Goal: Information Seeking & Learning: Learn about a topic

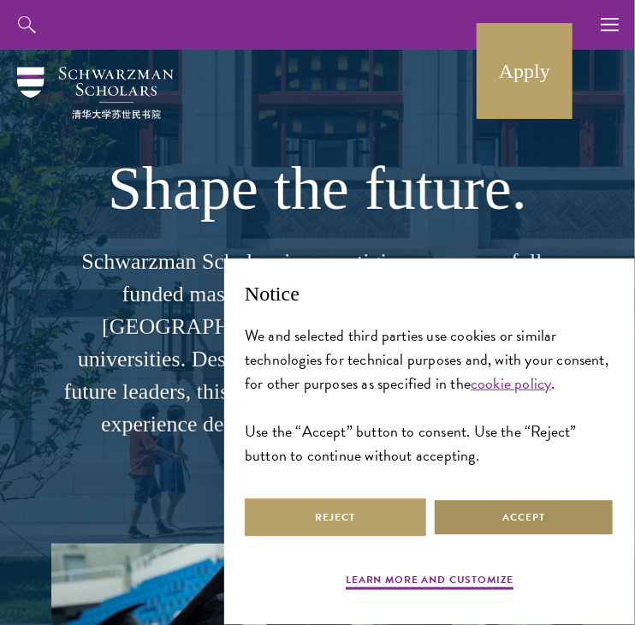
click at [532, 531] on button "Accept" at bounding box center [523, 517] width 181 height 39
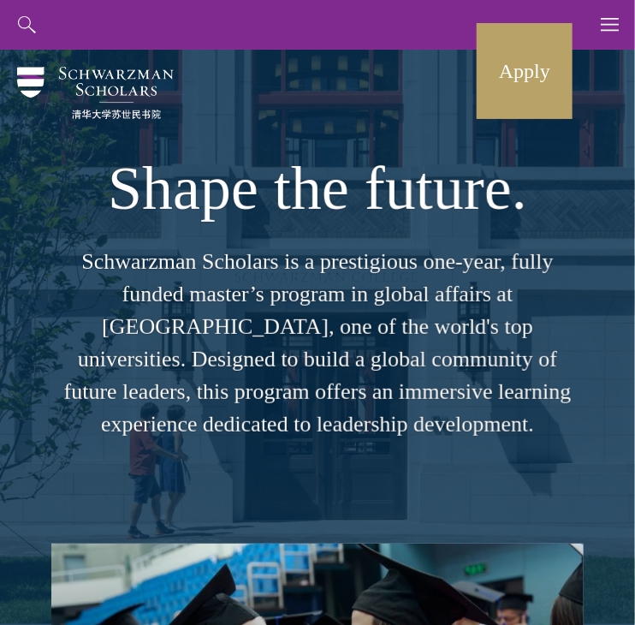
drag, startPoint x: 330, startPoint y: 228, endPoint x: 452, endPoint y: 456, distance: 258.8
click at [452, 456] on div "Shape the future. Schwarzman Scholars is a prestigious one-year, fully funded m…" at bounding box center [317, 297] width 532 height 494
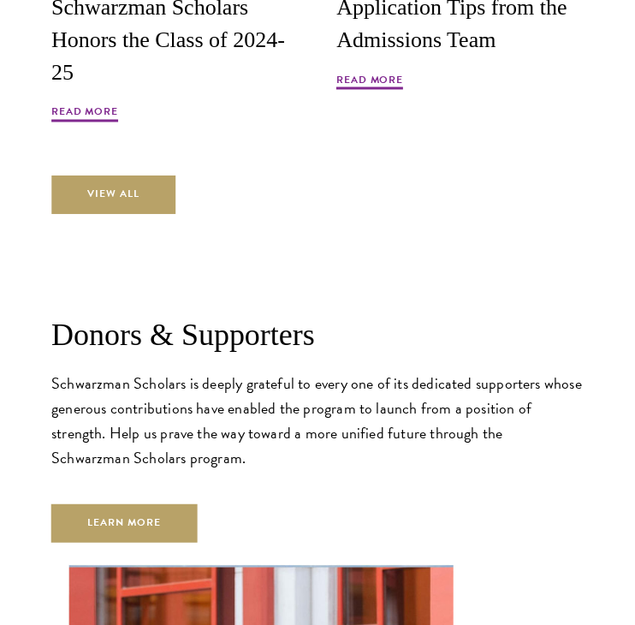
scroll to position [5470, 0]
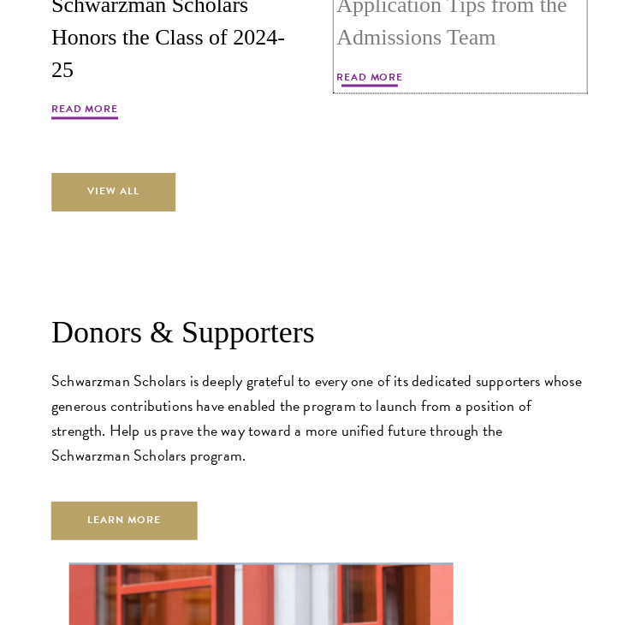
click at [373, 69] on span "Read More" at bounding box center [370, 79] width 67 height 21
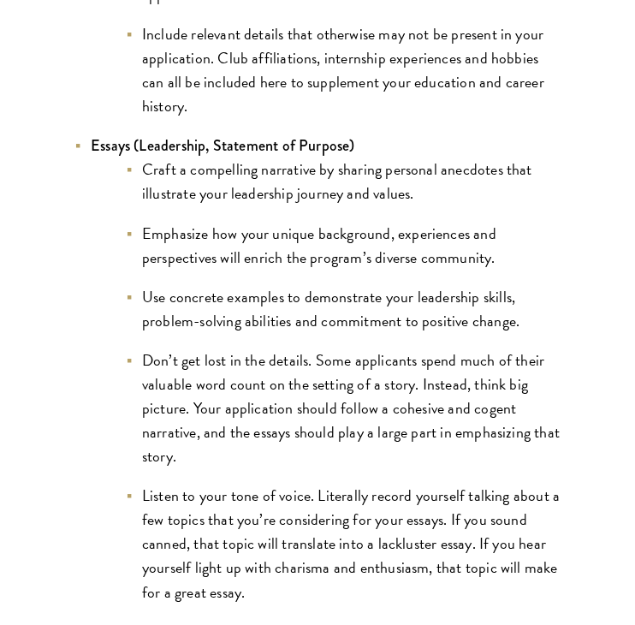
scroll to position [1668, 0]
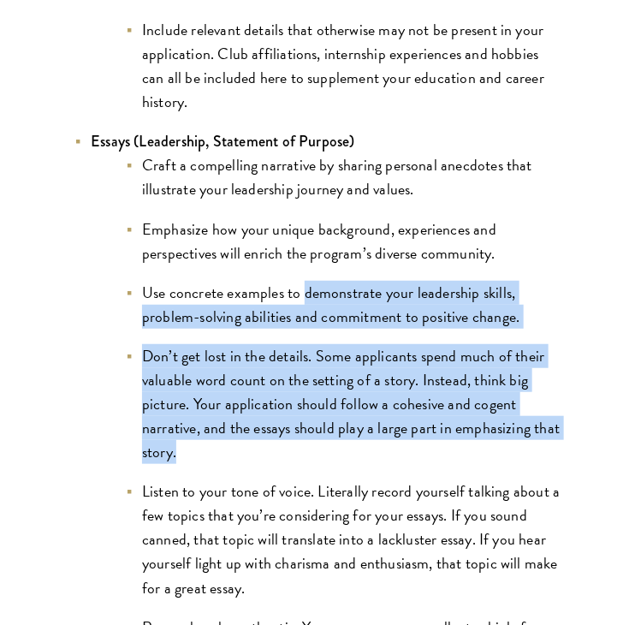
drag, startPoint x: 302, startPoint y: 255, endPoint x: 308, endPoint y: 424, distance: 168.7
click at [308, 424] on ul "Craft a compelling narrative by sharing personal anecdotes that illustrate your…" at bounding box center [326, 419] width 471 height 533
click at [308, 424] on li "Don’t get lost in the details. Some applicants spend much of their valuable wor…" at bounding box center [343, 404] width 436 height 120
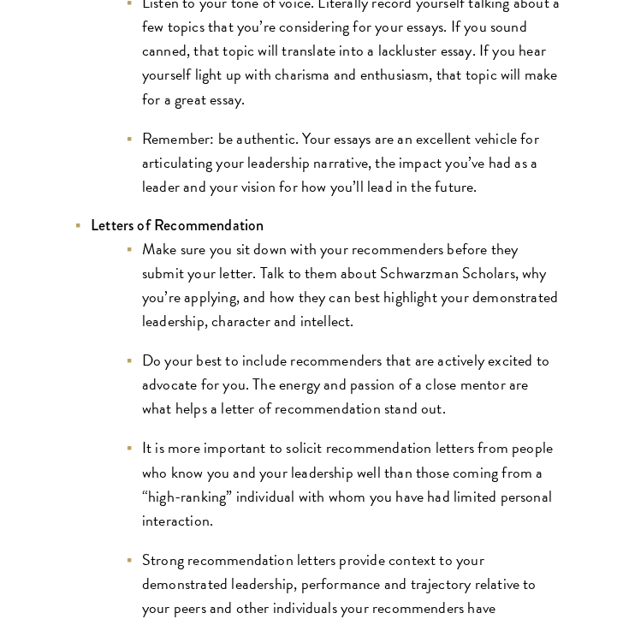
scroll to position [2172, 0]
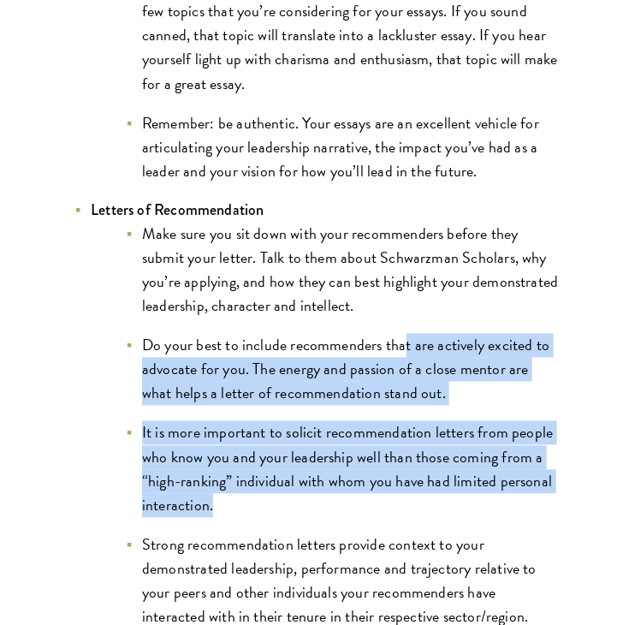
drag, startPoint x: 406, startPoint y: 305, endPoint x: 402, endPoint y: 485, distance: 180.6
click at [402, 485] on ul "Make sure you sit down with your recommenders before they submit your letter. T…" at bounding box center [326, 425] width 471 height 406
click at [402, 485] on li "It is more important to solicit recommendation letters from people who know you…" at bounding box center [343, 469] width 436 height 96
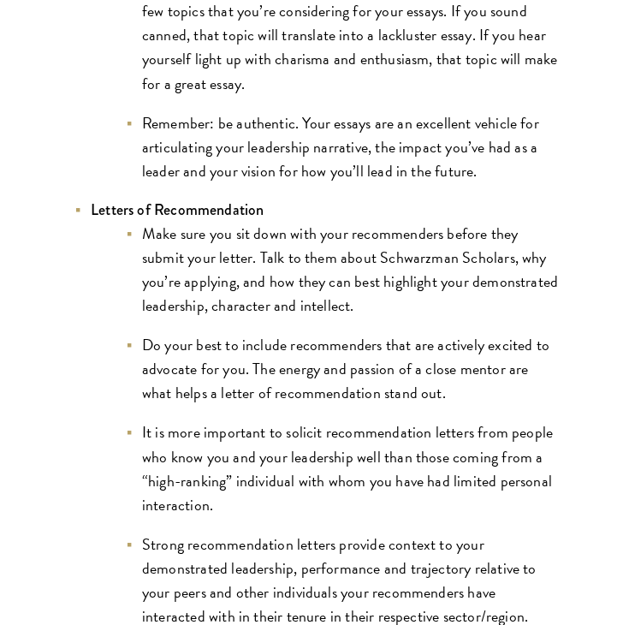
click at [402, 485] on li "It is more important to solicit recommendation letters from people who know you…" at bounding box center [343, 469] width 436 height 96
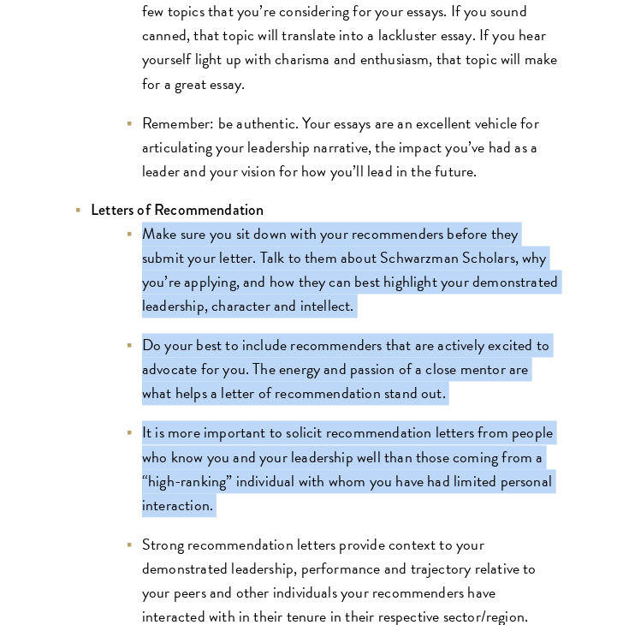
drag, startPoint x: 402, startPoint y: 485, endPoint x: 468, endPoint y: 267, distance: 227.9
click at [468, 267] on ul "Make sure you sit down with your recommenders before they submit your letter. T…" at bounding box center [326, 425] width 471 height 406
click at [469, 264] on li "Make sure you sit down with your recommenders before they submit your letter. T…" at bounding box center [343, 270] width 436 height 96
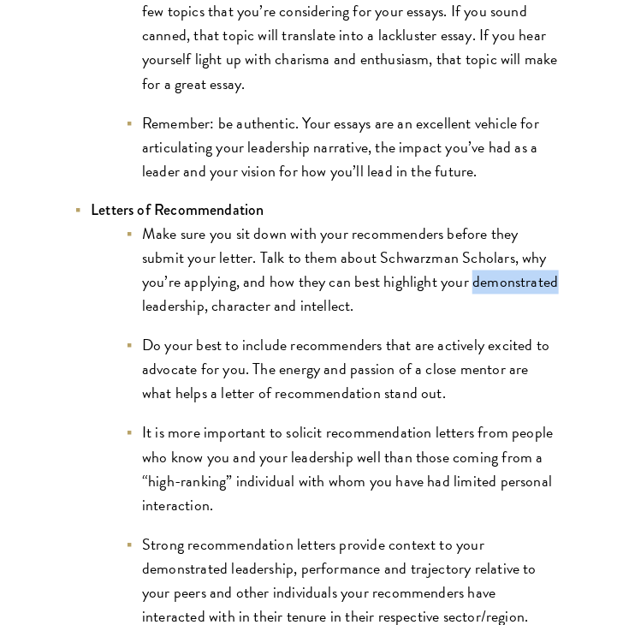
click at [469, 264] on li "Make sure you sit down with your recommenders before they submit your letter. T…" at bounding box center [343, 270] width 436 height 96
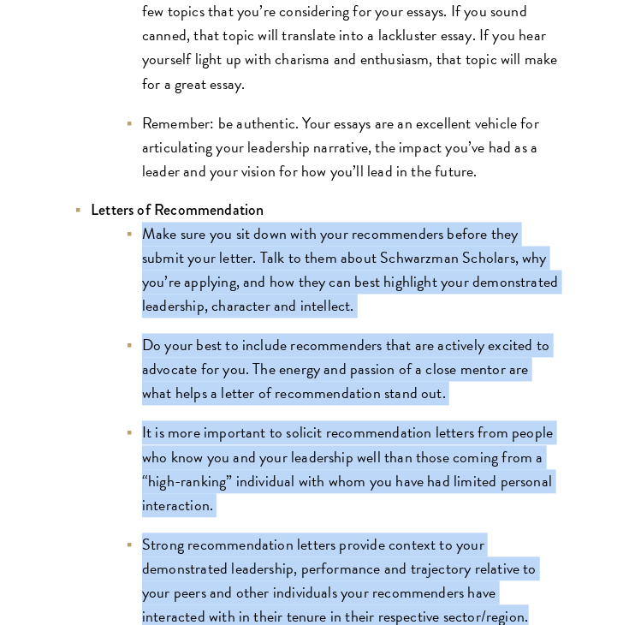
drag, startPoint x: 469, startPoint y: 264, endPoint x: 418, endPoint y: 521, distance: 261.8
click at [418, 521] on ul "Make sure you sit down with your recommenders before they submit your letter. T…" at bounding box center [326, 425] width 471 height 406
click at [418, 533] on li "Strong recommendation letters provide context to your demonstrated leadership, …" at bounding box center [343, 581] width 436 height 96
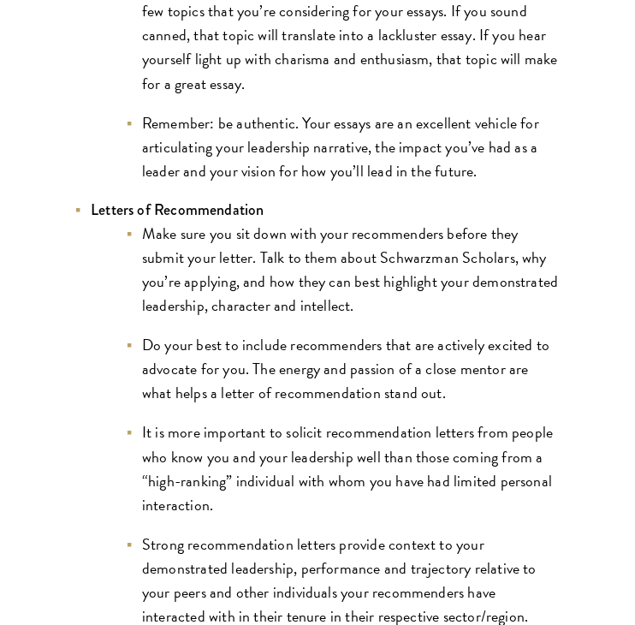
click at [418, 533] on li "Strong recommendation letters provide context to your demonstrated leadership, …" at bounding box center [343, 581] width 436 height 96
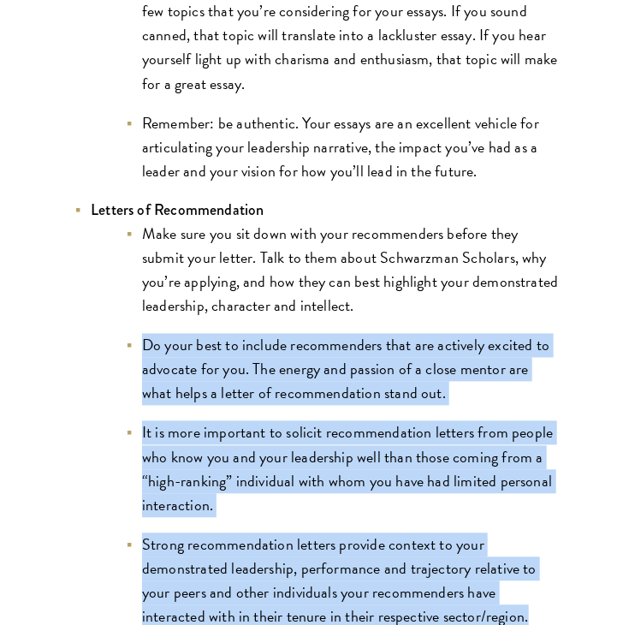
drag, startPoint x: 418, startPoint y: 521, endPoint x: 488, endPoint y: 298, distance: 234.1
click at [488, 298] on ul "Make sure you sit down with your recommenders before they submit your letter. T…" at bounding box center [326, 425] width 471 height 406
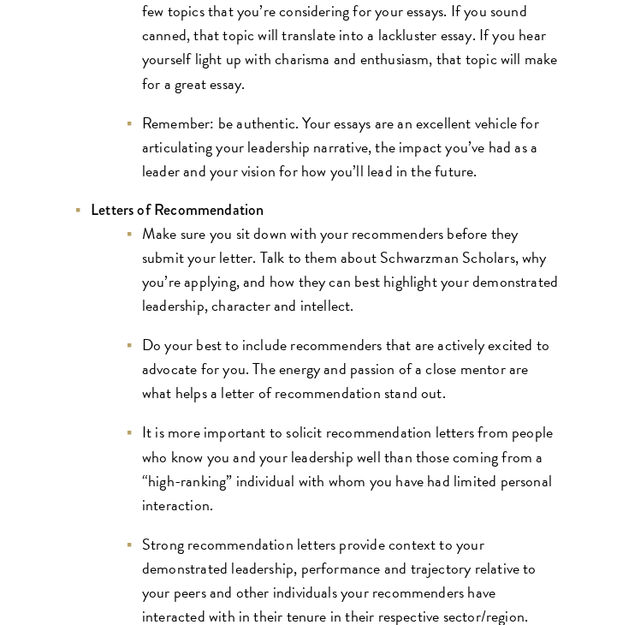
click at [483, 222] on li "Make sure you sit down with your recommenders before they submit your letter. T…" at bounding box center [343, 270] width 436 height 96
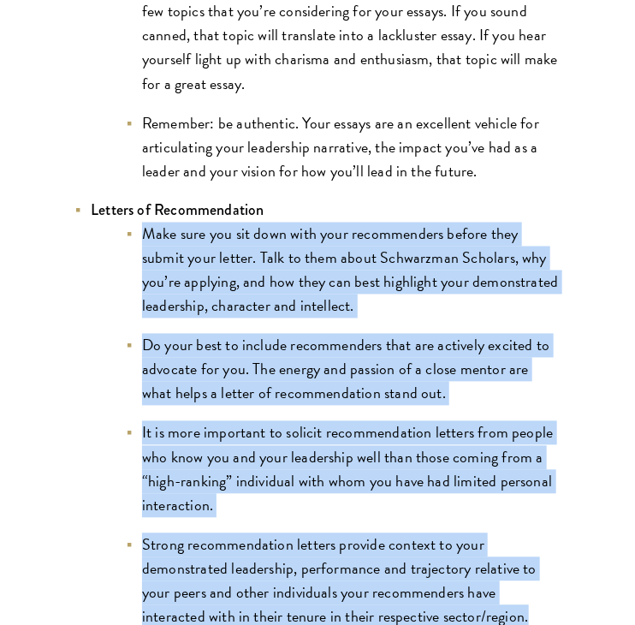
drag, startPoint x: 483, startPoint y: 199, endPoint x: 489, endPoint y: 528, distance: 328.6
click at [489, 528] on ul "Make sure you sit down with your recommenders before they submit your letter. T…" at bounding box center [326, 425] width 471 height 406
click at [489, 533] on li "Strong recommendation letters provide context to your demonstrated leadership, …" at bounding box center [343, 581] width 436 height 96
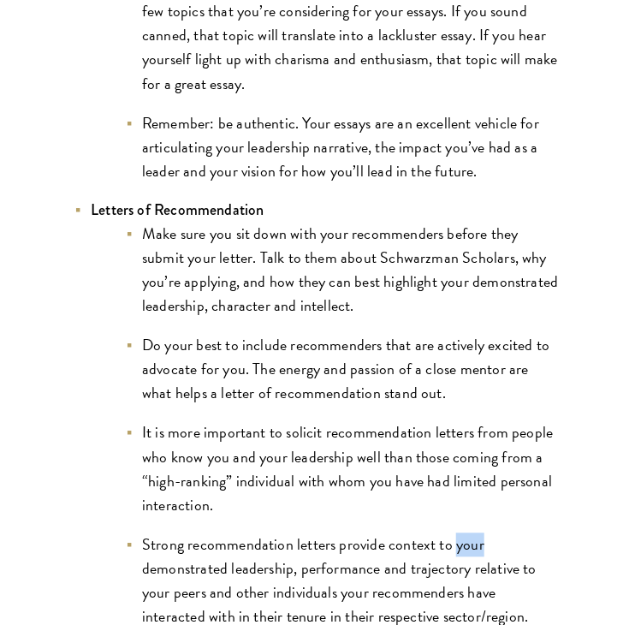
click at [489, 533] on li "Strong recommendation letters provide context to your demonstrated leadership, …" at bounding box center [343, 581] width 436 height 96
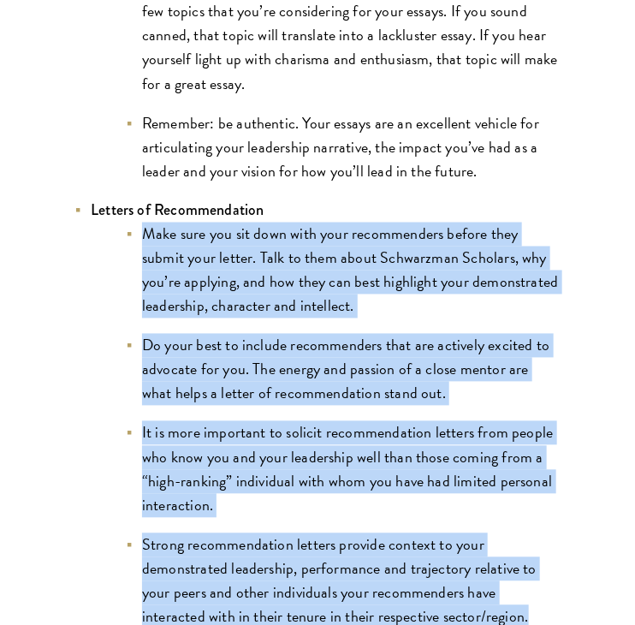
drag, startPoint x: 489, startPoint y: 528, endPoint x: 524, endPoint y: 205, distance: 325.3
click at [524, 222] on ul "Make sure you sit down with your recommenders before they submit your letter. T…" at bounding box center [326, 425] width 471 height 406
click at [524, 222] on li "Make sure you sit down with your recommenders before they submit your letter. T…" at bounding box center [343, 270] width 436 height 96
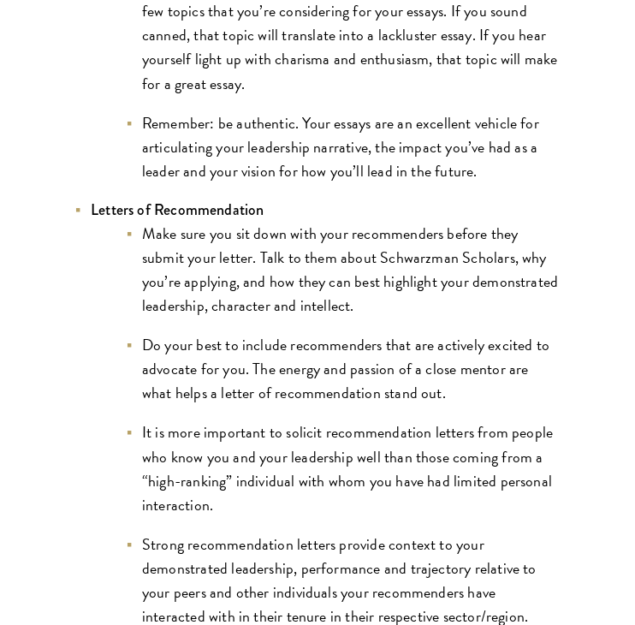
click at [524, 222] on li "Make sure you sit down with your recommenders before they submit your letter. T…" at bounding box center [343, 270] width 436 height 96
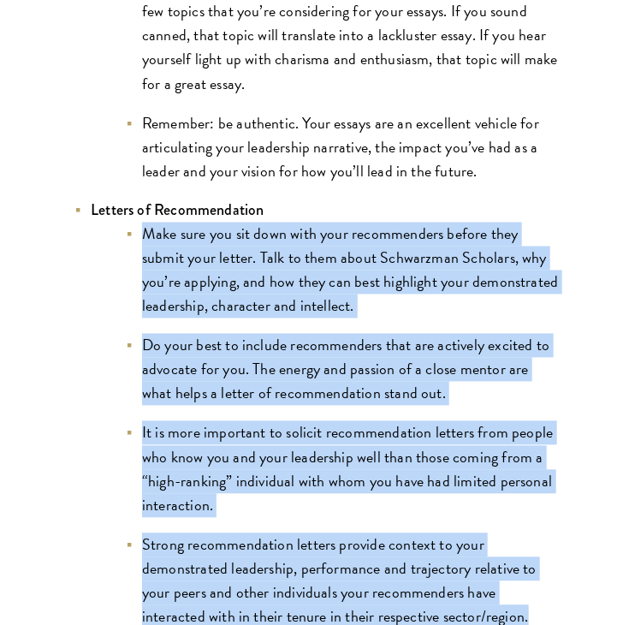
drag, startPoint x: 524, startPoint y: 205, endPoint x: 487, endPoint y: 516, distance: 313.6
click at [487, 516] on ul "Make sure you sit down with your recommenders before they submit your letter. T…" at bounding box center [326, 425] width 471 height 406
click at [487, 533] on li "Strong recommendation letters provide context to your demonstrated leadership, …" at bounding box center [343, 581] width 436 height 96
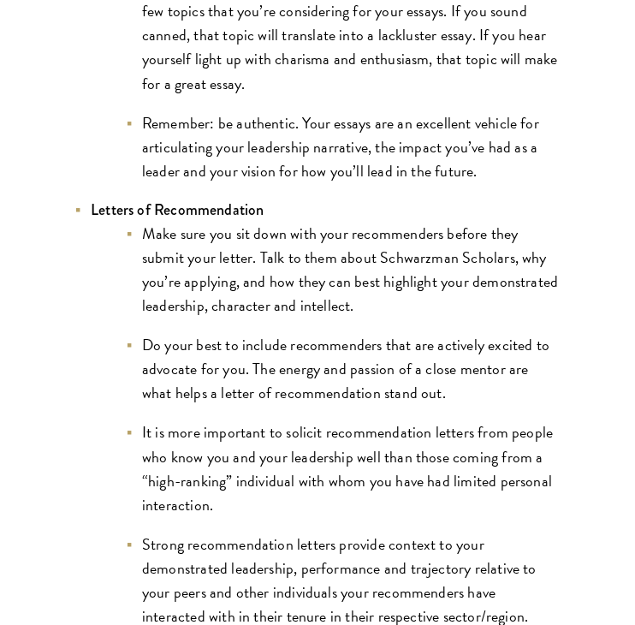
click at [487, 533] on li "Strong recommendation letters provide context to your demonstrated leadership, …" at bounding box center [343, 581] width 436 height 96
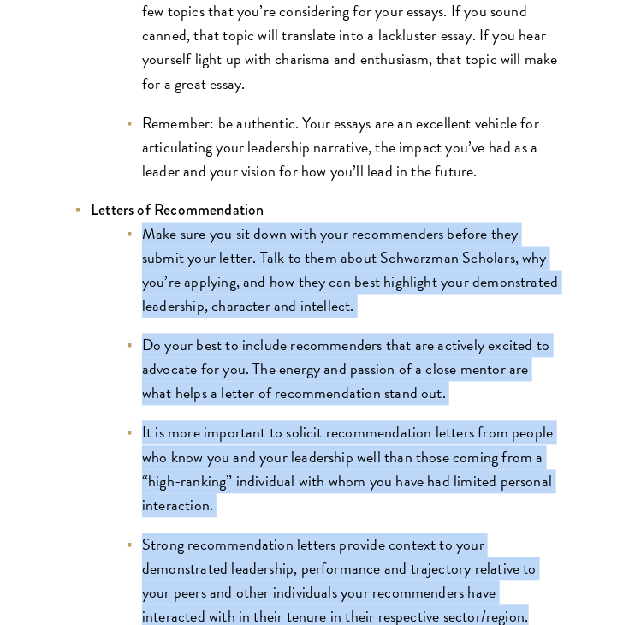
drag, startPoint x: 487, startPoint y: 516, endPoint x: 543, endPoint y: 218, distance: 303.1
click at [543, 222] on ul "Make sure you sit down with your recommenders before they submit your letter. T…" at bounding box center [326, 425] width 471 height 406
click at [543, 222] on li "Make sure you sit down with your recommenders before they submit your letter. T…" at bounding box center [343, 270] width 436 height 96
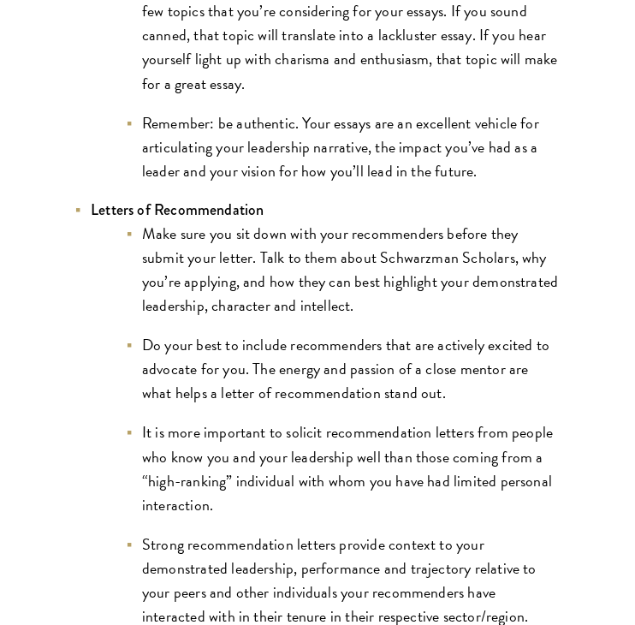
click at [543, 222] on li "Make sure you sit down with your recommenders before they submit your letter. T…" at bounding box center [343, 270] width 436 height 96
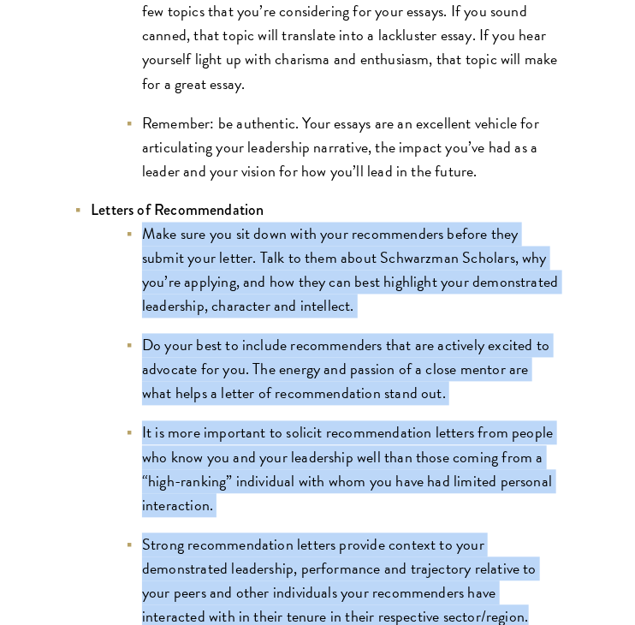
drag, startPoint x: 543, startPoint y: 218, endPoint x: 487, endPoint y: 523, distance: 309.8
click at [487, 523] on ul "Make sure you sit down with your recommenders before they submit your letter. T…" at bounding box center [326, 425] width 471 height 406
click at [487, 533] on li "Strong recommendation letters provide context to your demonstrated leadership, …" at bounding box center [343, 581] width 436 height 96
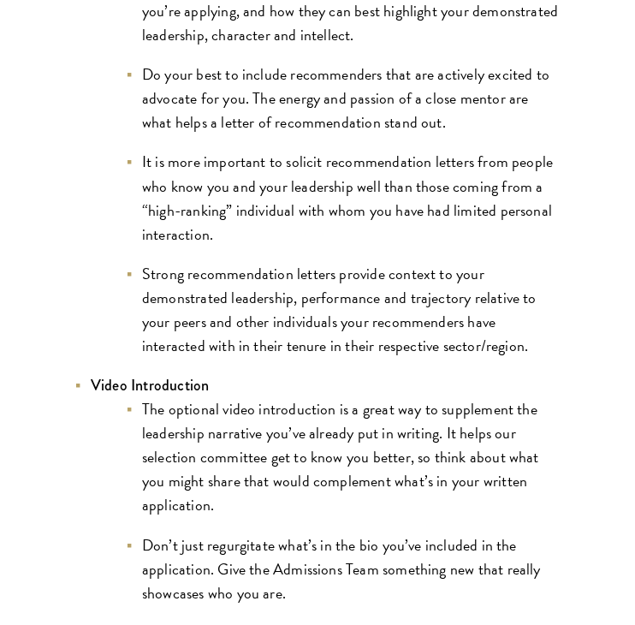
scroll to position [2445, 0]
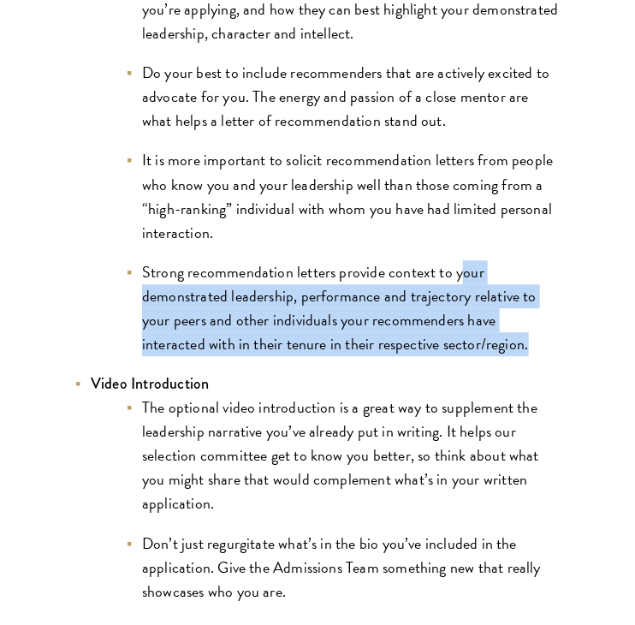
drag, startPoint x: 458, startPoint y: 223, endPoint x: 485, endPoint y: 317, distance: 97.2
click at [485, 317] on ul "Make sure you sit down with your recommenders before they submit your letter. T…" at bounding box center [326, 153] width 471 height 406
click at [485, 317] on li "Strong recommendation letters provide context to your demonstrated leadership, …" at bounding box center [343, 308] width 436 height 96
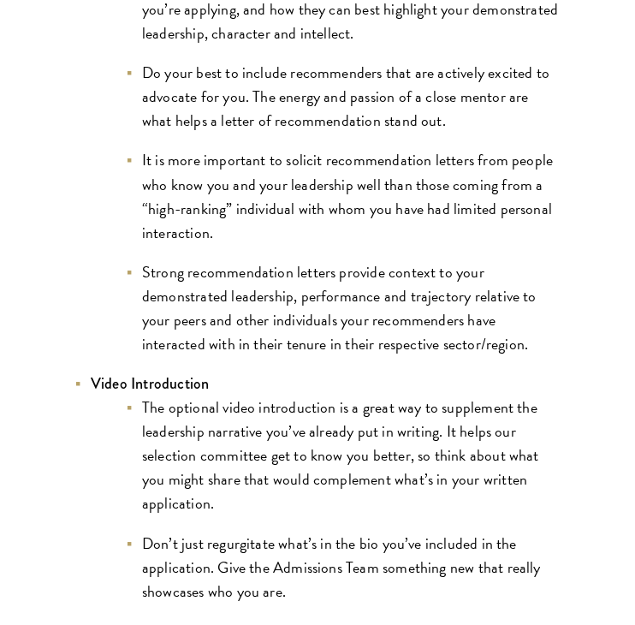
click at [485, 317] on li "Strong recommendation letters provide context to your demonstrated leadership, …" at bounding box center [343, 308] width 436 height 96
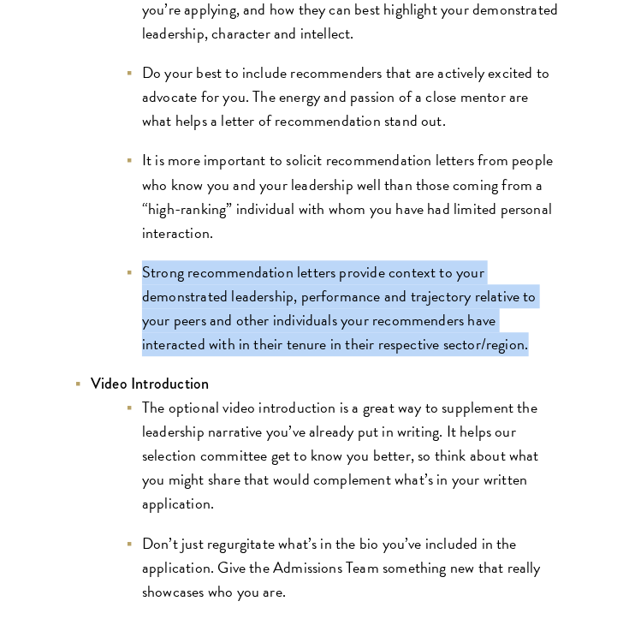
click at [485, 317] on li "Strong recommendation letters provide context to your demonstrated leadership, …" at bounding box center [343, 308] width 436 height 96
click at [485, 321] on li "Strong recommendation letters provide context to your demonstrated leadership, …" at bounding box center [343, 308] width 436 height 96
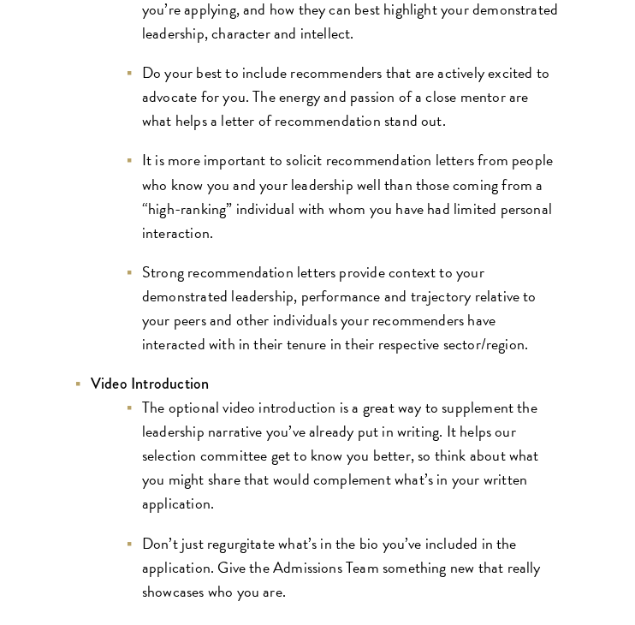
click at [485, 320] on li "Strong recommendation letters provide context to your demonstrated leadership, …" at bounding box center [343, 308] width 436 height 96
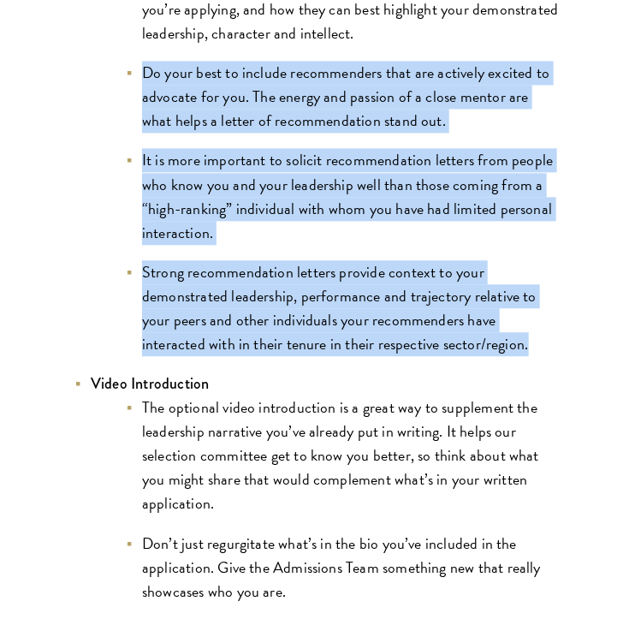
drag, startPoint x: 485, startPoint y: 320, endPoint x: 447, endPoint y: 81, distance: 241.8
click at [447, 81] on ul "Make sure you sit down with your recommenders before they submit your letter. T…" at bounding box center [326, 153] width 471 height 406
click at [447, 81] on li "Do your best to include recommenders that are actively excited to advocate for …" at bounding box center [343, 97] width 436 height 72
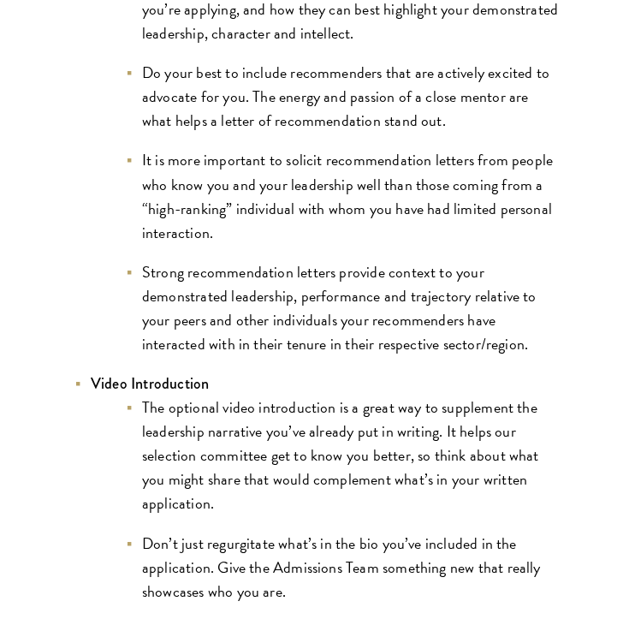
click at [447, 84] on li "Do your best to include recommenders that are actively excited to advocate for …" at bounding box center [343, 97] width 436 height 72
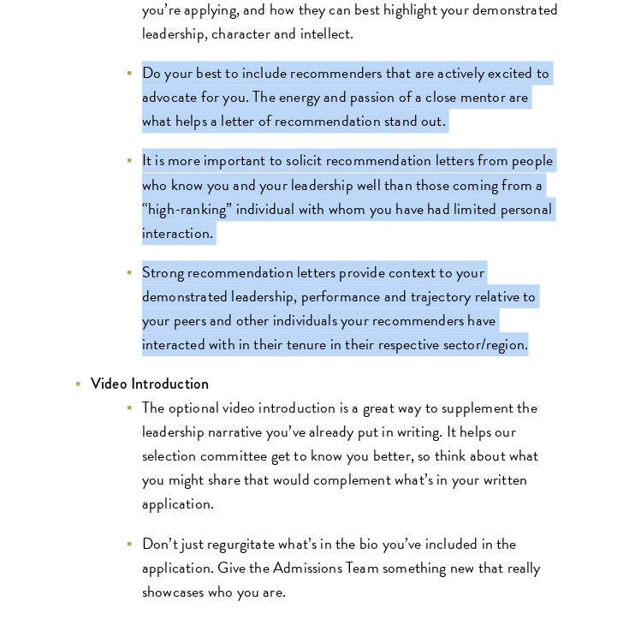
drag, startPoint x: 447, startPoint y: 84, endPoint x: 485, endPoint y: 295, distance: 214.8
click at [485, 295] on ul "Make sure you sit down with your recommenders before they submit your letter. T…" at bounding box center [326, 153] width 471 height 406
click at [485, 295] on li "Strong recommendation letters provide context to your demonstrated leadership, …" at bounding box center [343, 308] width 436 height 96
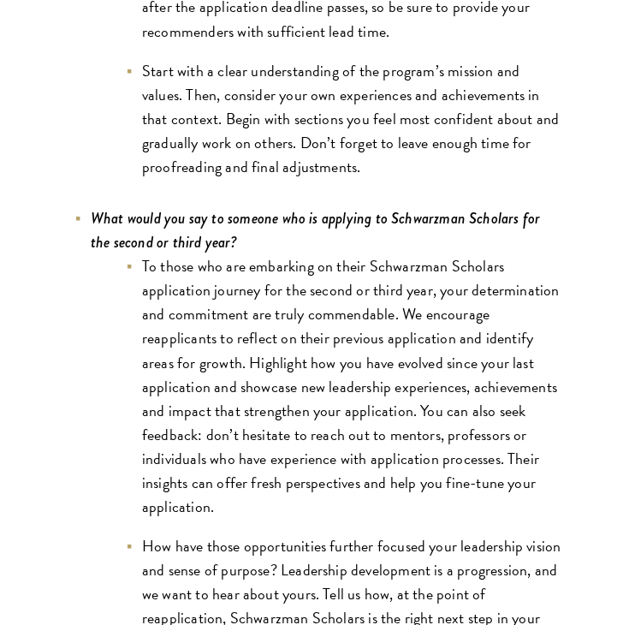
scroll to position [5875, 0]
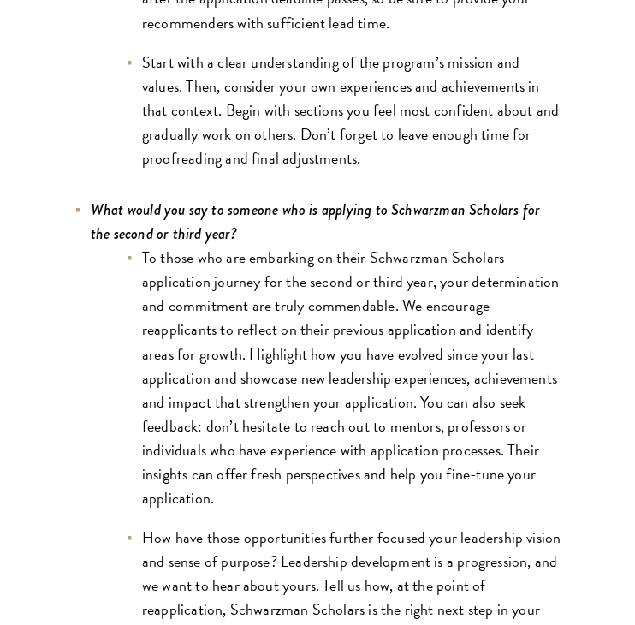
click at [436, 228] on li "What would you say to someone who is applying to Schwarzman Scholars for the se…" at bounding box center [318, 422] width 488 height 448
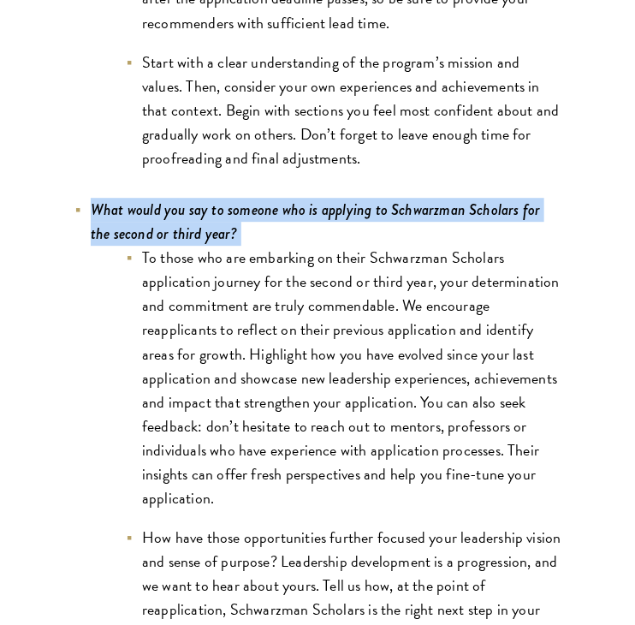
click at [436, 228] on li "What would you say to someone who is applying to Schwarzman Scholars for the se…" at bounding box center [318, 422] width 488 height 448
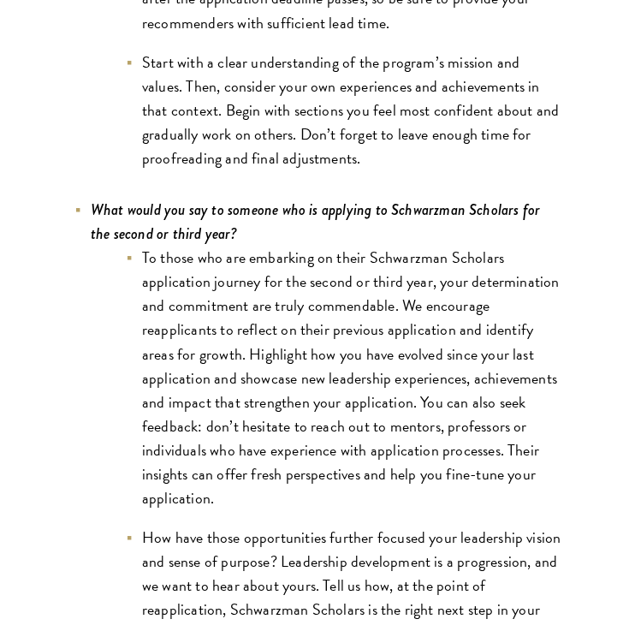
click at [428, 252] on li "To those who are embarking on their Schwarzman Scholars application journey for…" at bounding box center [343, 378] width 436 height 264
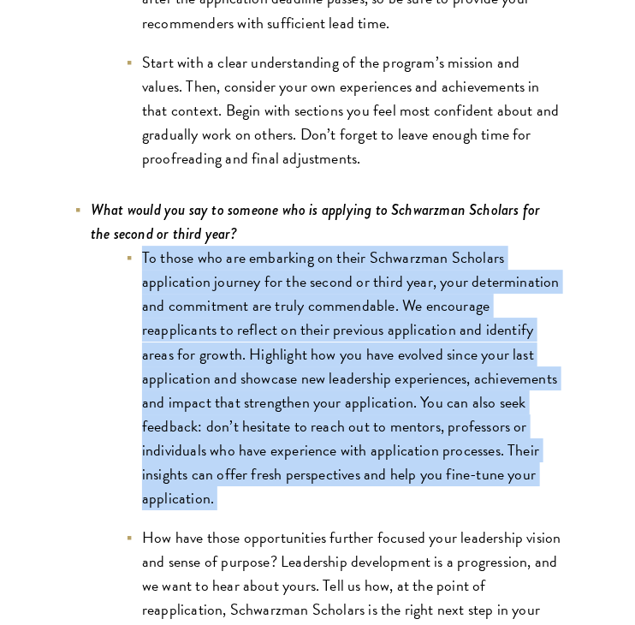
click at [429, 252] on li "To those who are embarking on their Schwarzman Scholars application journey for…" at bounding box center [343, 378] width 436 height 264
click at [416, 288] on li "To those who are embarking on their Schwarzman Scholars application journey for…" at bounding box center [343, 378] width 436 height 264
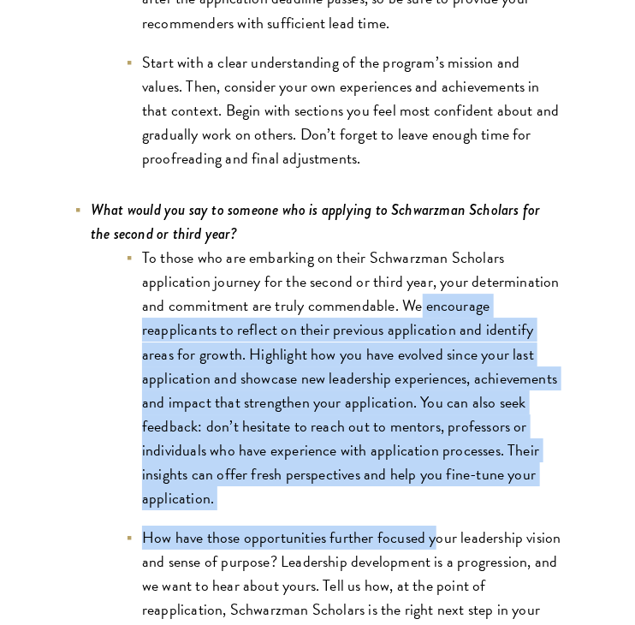
drag, startPoint x: 416, startPoint y: 288, endPoint x: 432, endPoint y: 499, distance: 212.0
click at [432, 499] on ul "To those who are embarking on their Schwarzman Scholars application journey for…" at bounding box center [326, 446] width 471 height 400
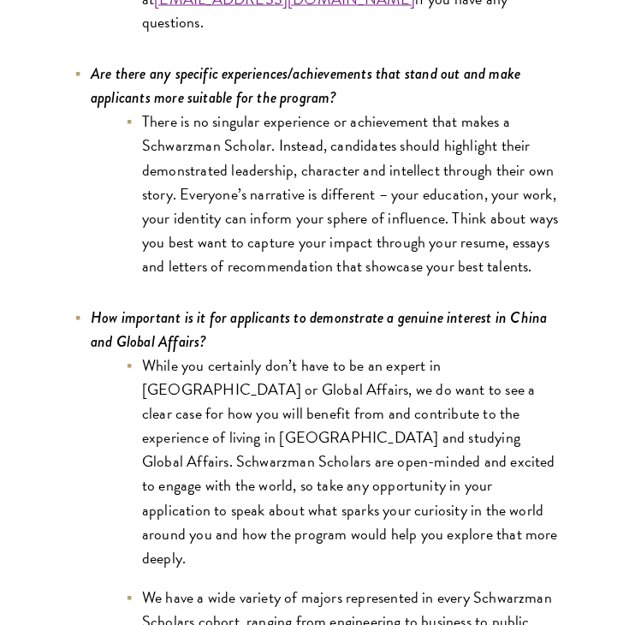
scroll to position [7135, 0]
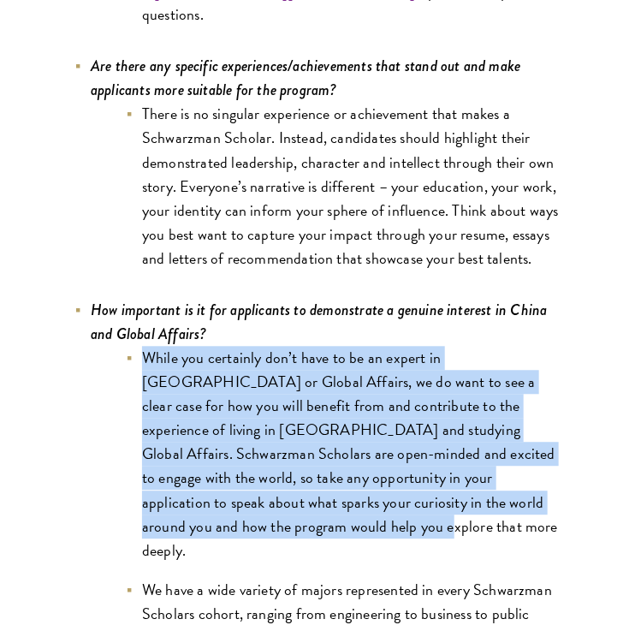
drag, startPoint x: 445, startPoint y: 302, endPoint x: 562, endPoint y: 469, distance: 203.9
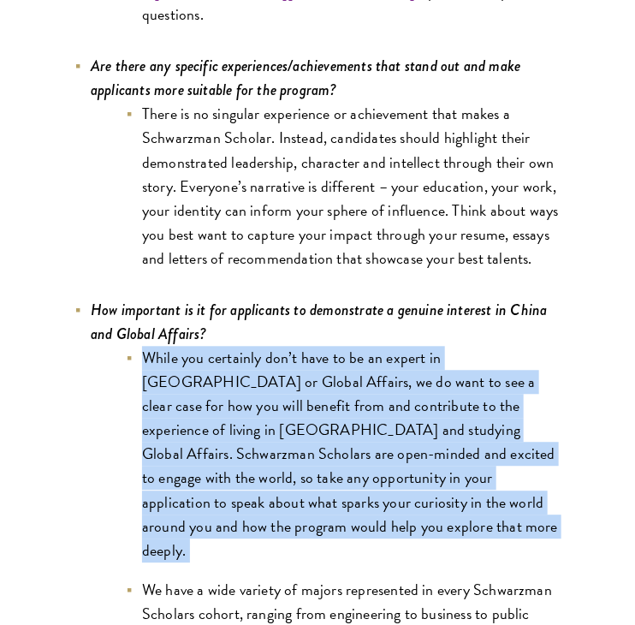
click at [540, 462] on li "While you certainly don’t have to be an expert in [GEOGRAPHIC_DATA] or Global A…" at bounding box center [343, 455] width 436 height 216
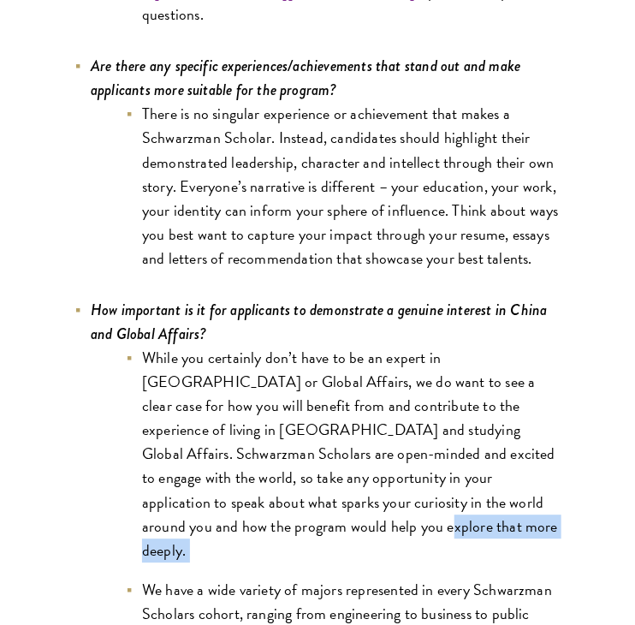
click at [540, 462] on li "While you certainly don’t have to be an expert in [GEOGRAPHIC_DATA] or Global A…" at bounding box center [343, 455] width 436 height 216
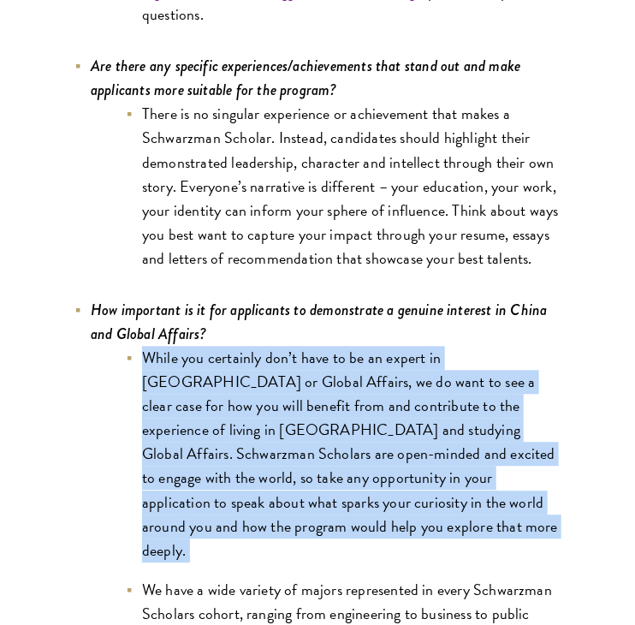
click at [540, 462] on li "While you certainly don’t have to be an expert in [GEOGRAPHIC_DATA] or Global A…" at bounding box center [343, 455] width 436 height 216
click at [547, 461] on li "While you certainly don’t have to be an expert in [GEOGRAPHIC_DATA] or Global A…" at bounding box center [343, 455] width 436 height 216
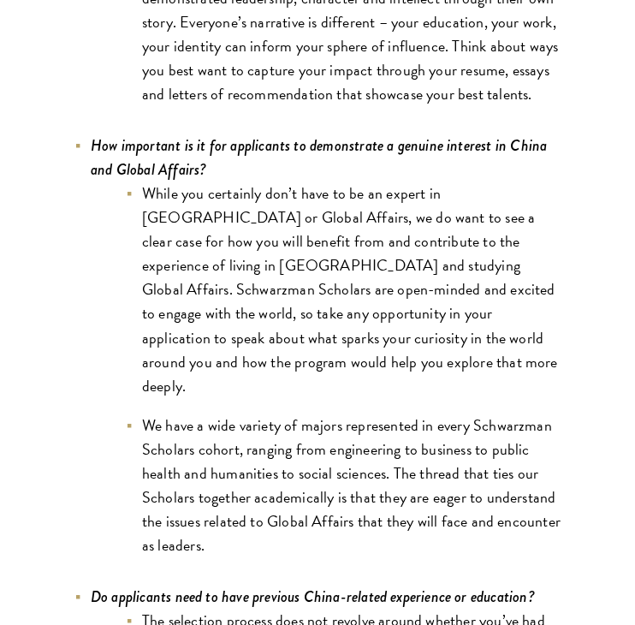
scroll to position [7308, 0]
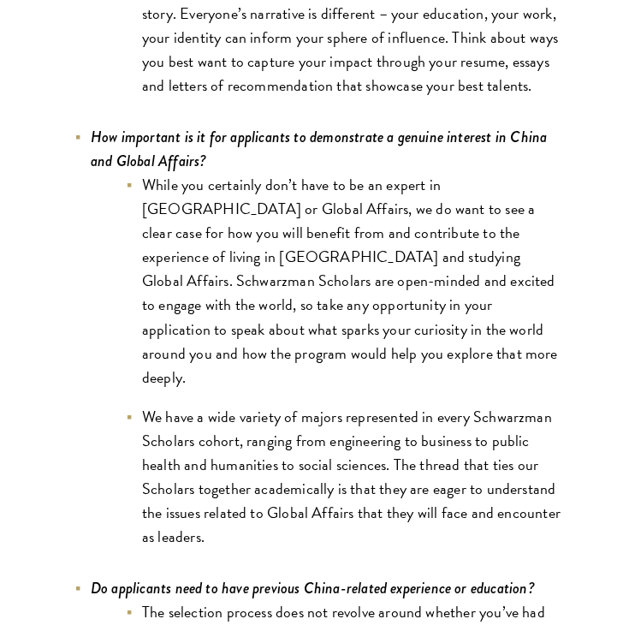
click at [547, 461] on li "We have a wide variety of majors represented in every Schwarzman Scholars cohor…" at bounding box center [343, 477] width 436 height 144
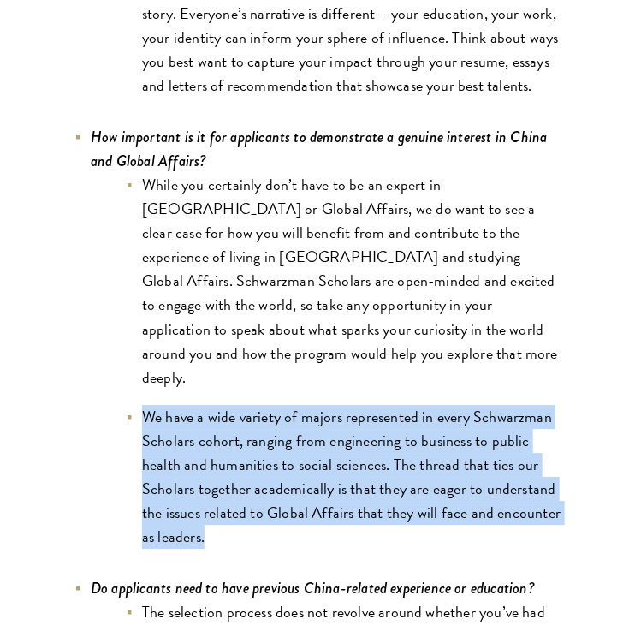
click at [547, 461] on li "We have a wide variety of majors represented in every Schwarzman Scholars cohor…" at bounding box center [343, 477] width 436 height 144
click at [499, 454] on li "We have a wide variety of majors represented in every Schwarzman Scholars cohor…" at bounding box center [343, 477] width 436 height 144
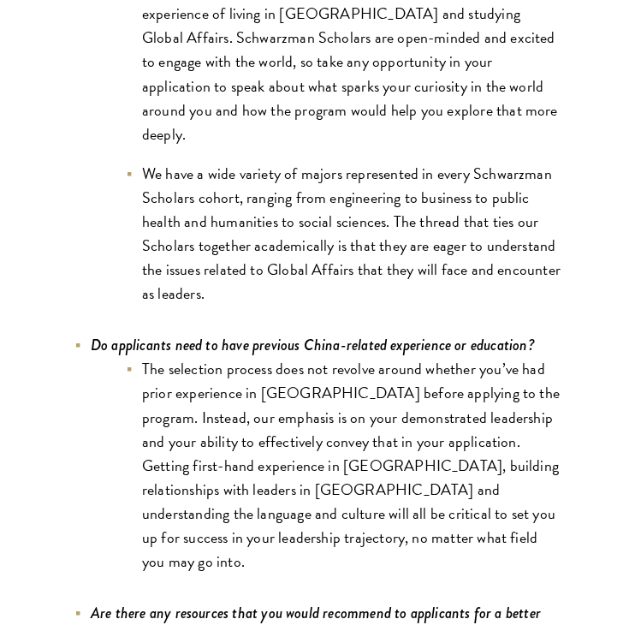
scroll to position [7557, 0]
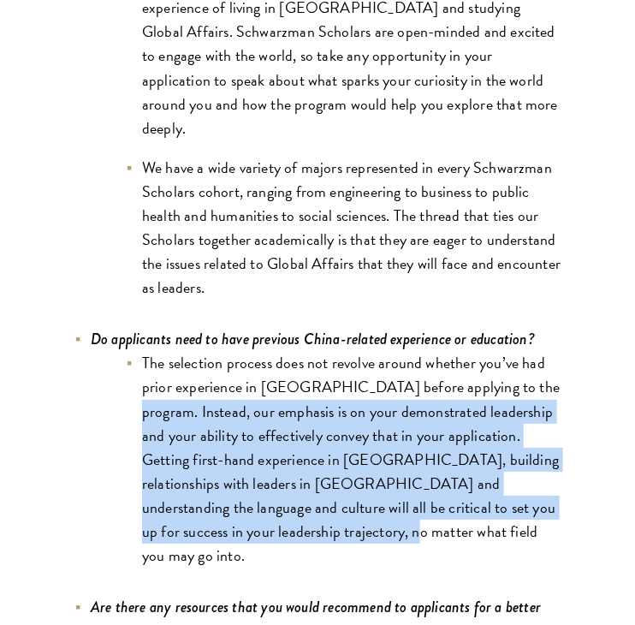
drag, startPoint x: 495, startPoint y: 442, endPoint x: 515, endPoint y: 295, distance: 147.8
click at [515, 351] on li "The selection process does not revolve around whether you’ve had prior experien…" at bounding box center [343, 459] width 436 height 216
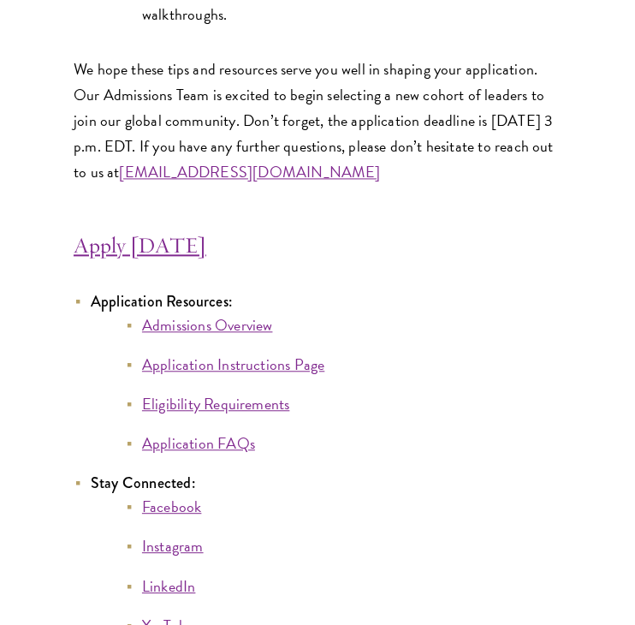
scroll to position [8691, 0]
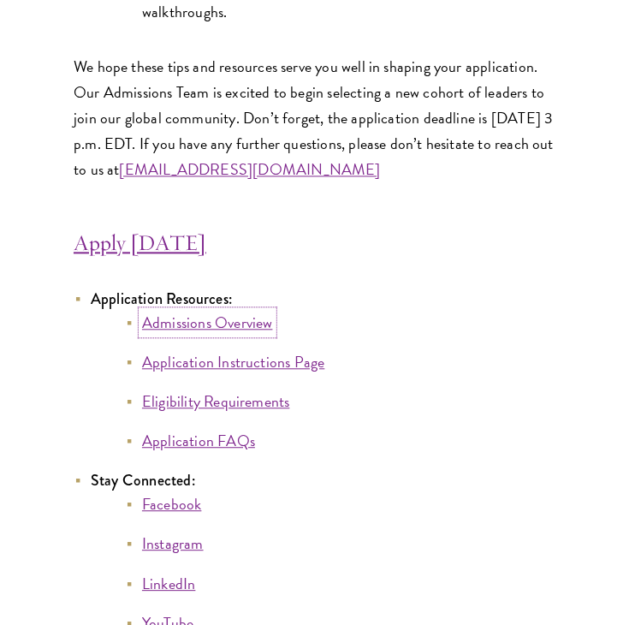
click at [228, 311] on link "Admissions Overview" at bounding box center [207, 322] width 131 height 23
click at [216, 390] on link "Eligibility Requirements" at bounding box center [216, 401] width 148 height 23
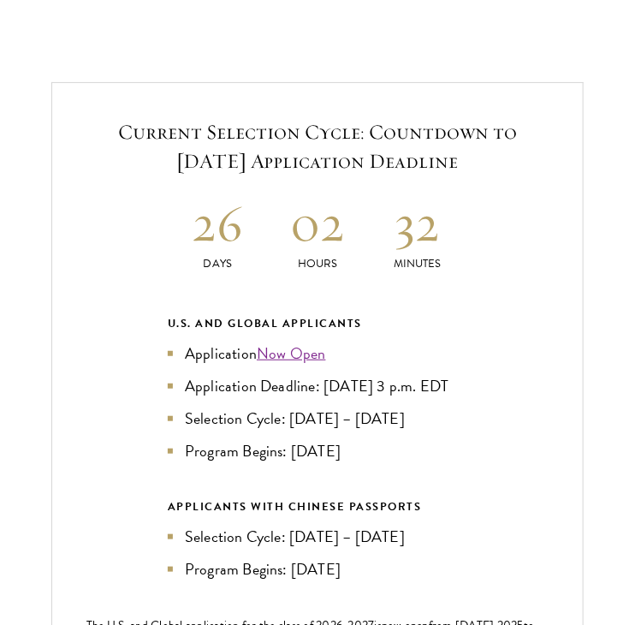
scroll to position [3228, 0]
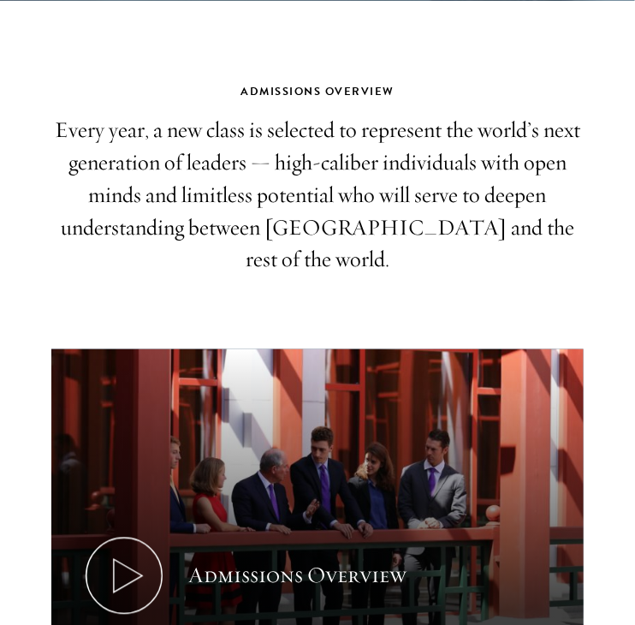
scroll to position [534, 0]
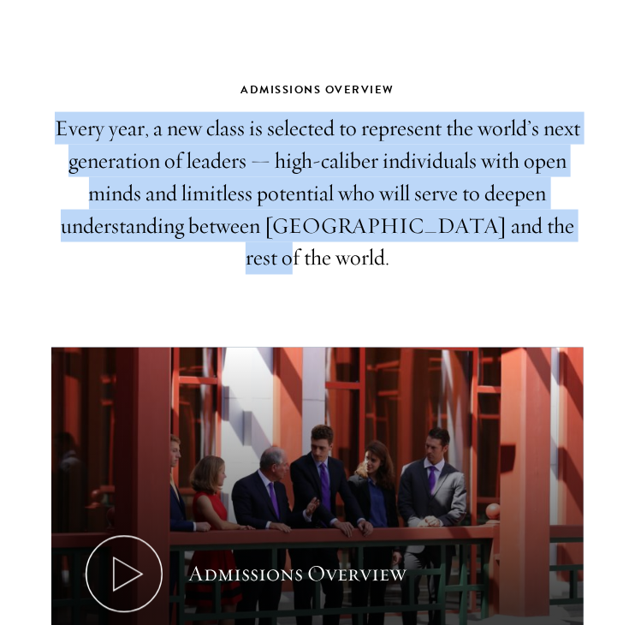
drag, startPoint x: 481, startPoint y: 96, endPoint x: 557, endPoint y: 239, distance: 161.9
click at [557, 239] on div "Admissions Overview Every year, a new class is selected to represent the world’…" at bounding box center [317, 177] width 532 height 194
click at [557, 239] on p "Every year, a new class is selected to represent the world’s next generation of…" at bounding box center [317, 193] width 532 height 163
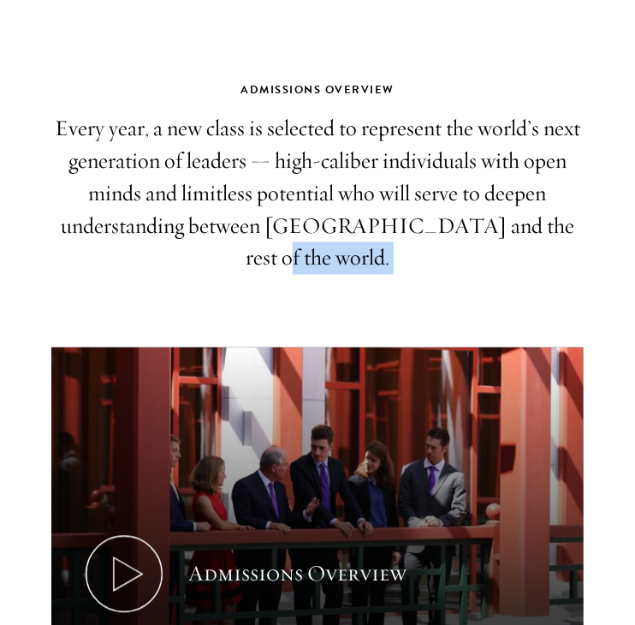
click at [557, 239] on p "Every year, a new class is selected to represent the world’s next generation of…" at bounding box center [317, 193] width 532 height 163
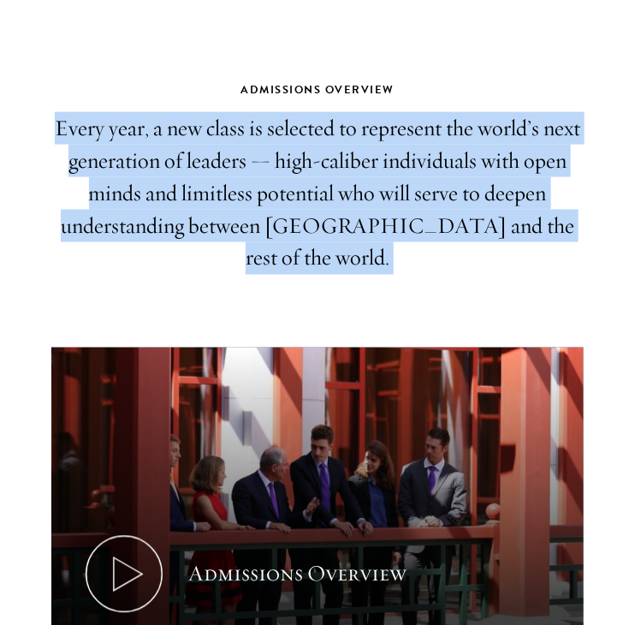
click at [557, 239] on p "Every year, a new class is selected to represent the world’s next generation of…" at bounding box center [317, 193] width 532 height 163
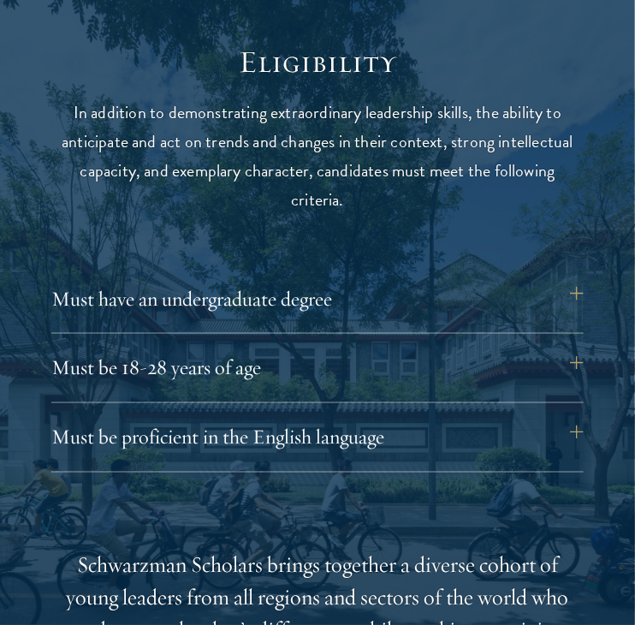
scroll to position [2026, 0]
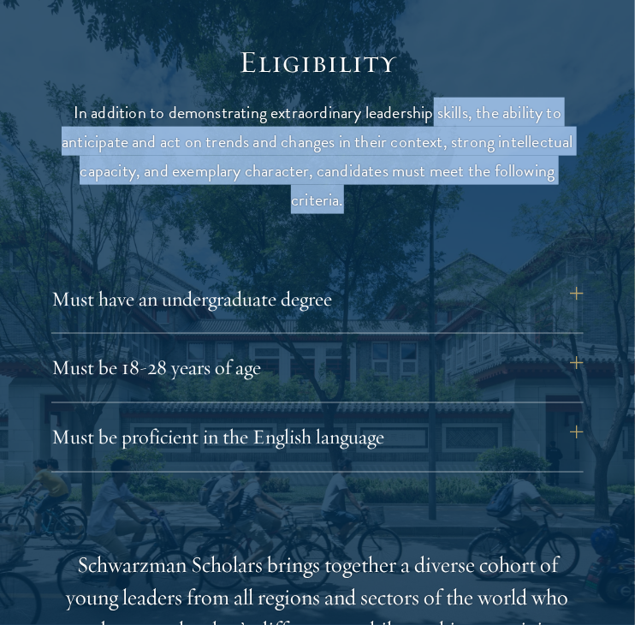
drag, startPoint x: 433, startPoint y: 55, endPoint x: 395, endPoint y: 157, distance: 109.4
click at [395, 157] on header "Eligibility In addition to demonstrating extraordinary leadership skills, the a…" at bounding box center [317, 129] width 531 height 170
click at [395, 157] on p "In addition to demonstrating extraordinary leadership skills, the ability to an…" at bounding box center [317, 156] width 531 height 116
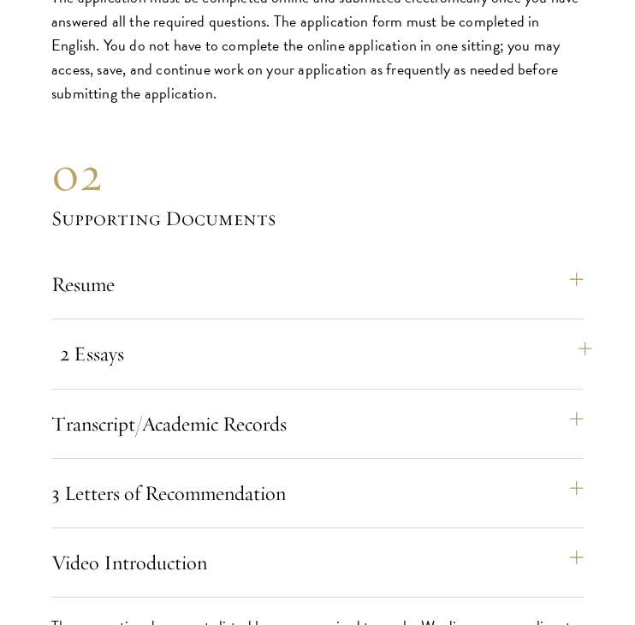
scroll to position [5740, 0]
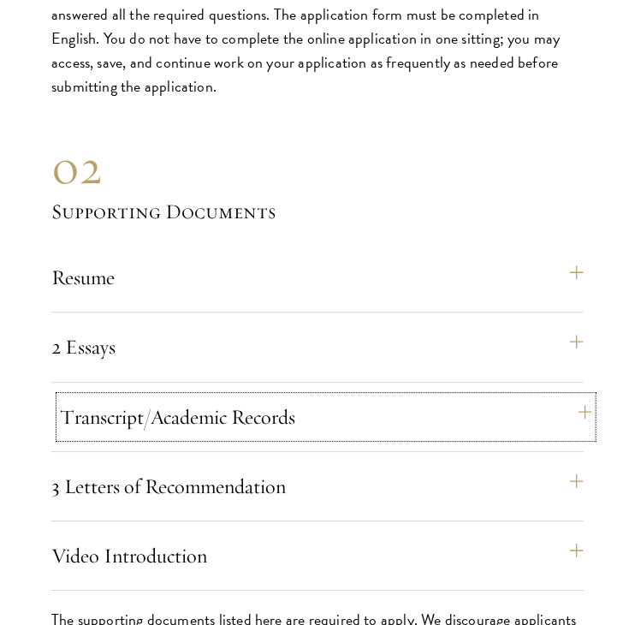
click at [573, 400] on button "Transcript/Academic Records" at bounding box center [326, 416] width 532 height 41
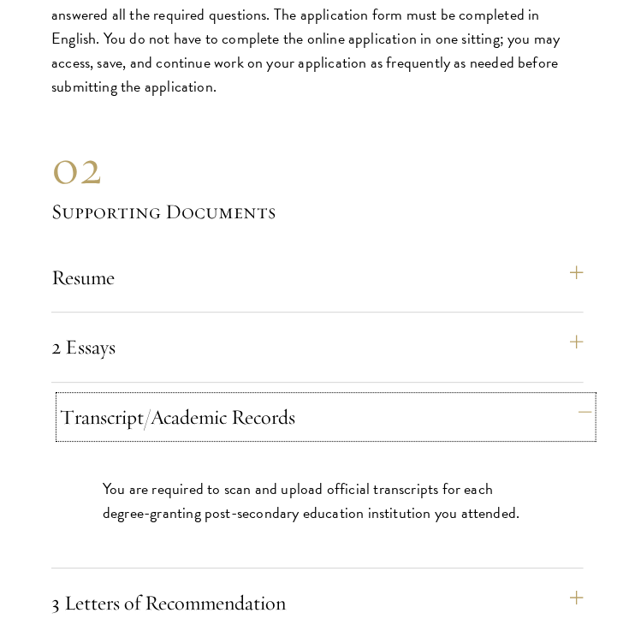
click at [573, 400] on button "Transcript/Academic Records" at bounding box center [326, 416] width 532 height 41
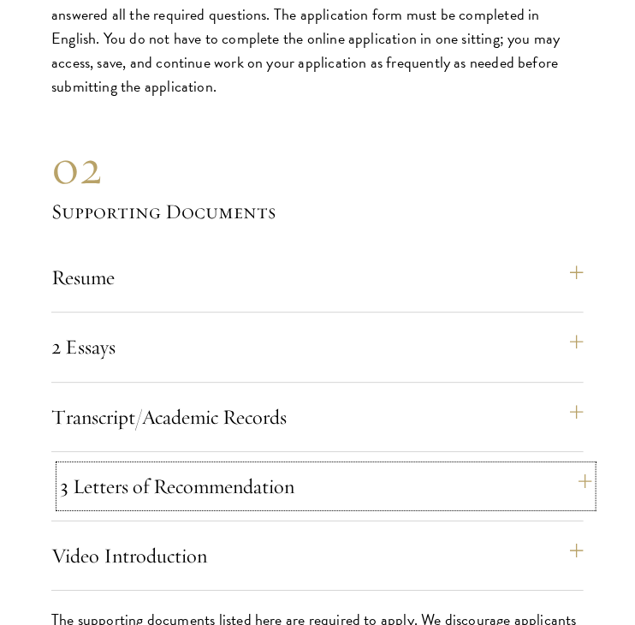
click at [577, 465] on button "3 Letters of Recommendation" at bounding box center [326, 485] width 532 height 41
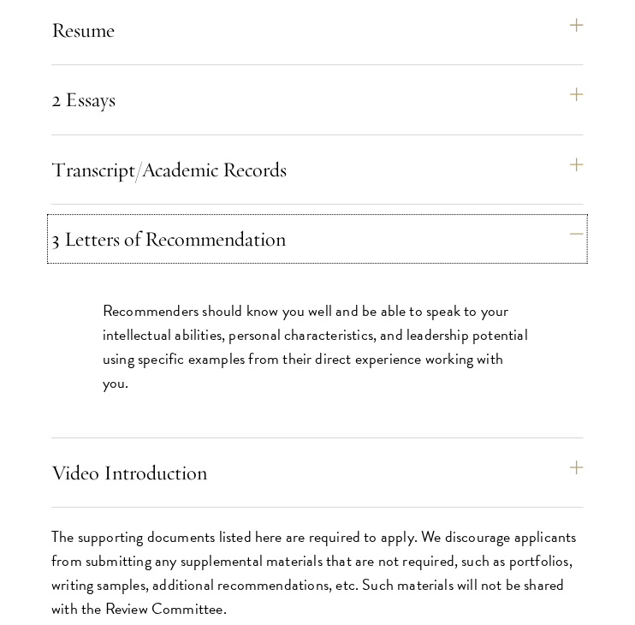
scroll to position [5988, 0]
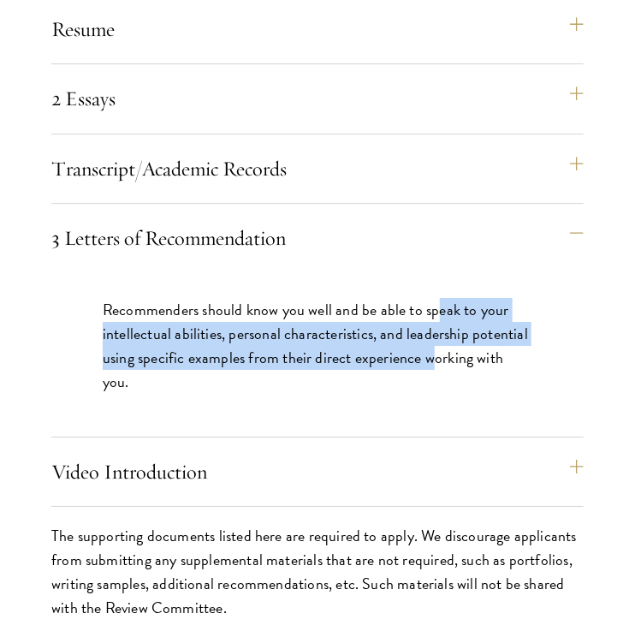
drag, startPoint x: 437, startPoint y: 273, endPoint x: 433, endPoint y: 373, distance: 100.2
click at [433, 373] on div "Recommenders should know you well and be able to speak to your intellectual abi…" at bounding box center [317, 354] width 532 height 164
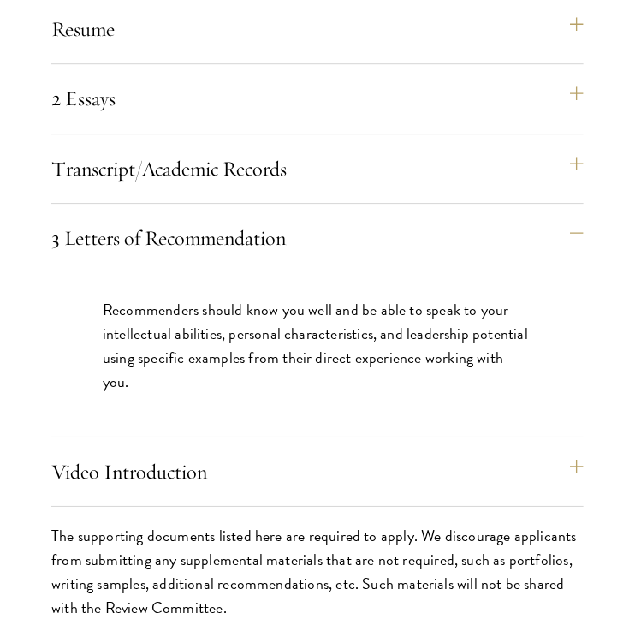
click at [445, 337] on p "Recommenders should know you well and be able to speak to your intellectual abi…" at bounding box center [318, 346] width 430 height 96
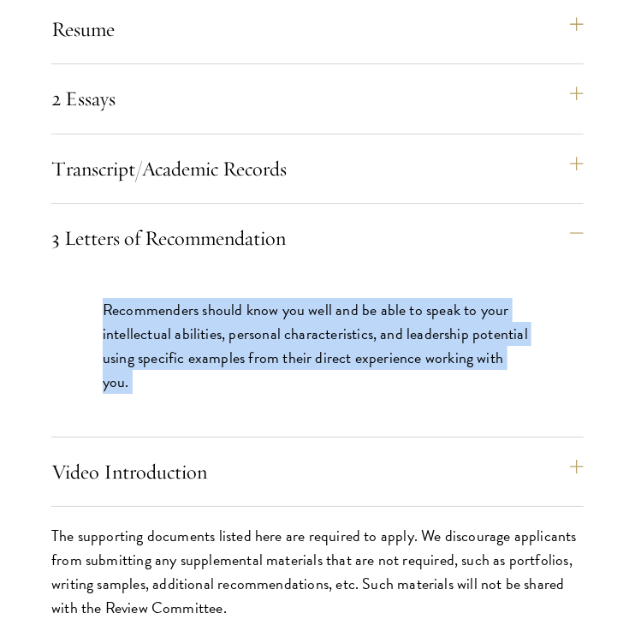
click at [445, 337] on p "Recommenders should know you well and be able to speak to your intellectual abi…" at bounding box center [318, 346] width 430 height 96
click at [451, 335] on p "Recommenders should know you well and be able to speak to your intellectual abi…" at bounding box center [318, 346] width 430 height 96
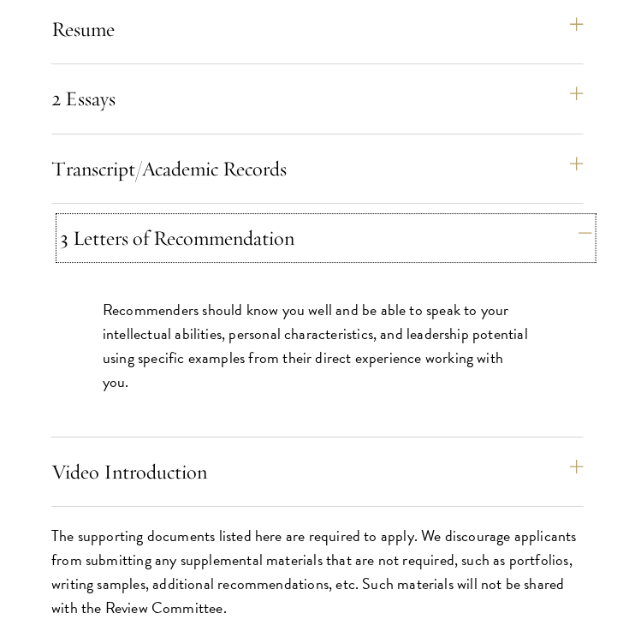
click at [585, 228] on button "3 Letters of Recommendation" at bounding box center [326, 237] width 532 height 41
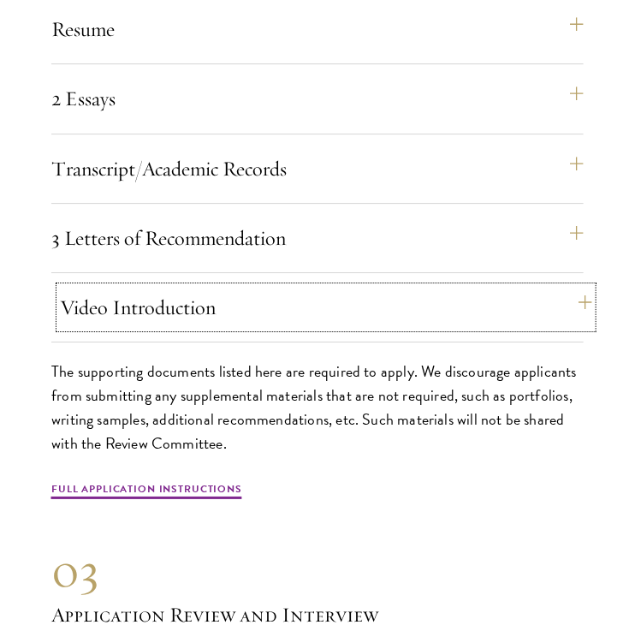
click at [579, 291] on button "Video Introduction" at bounding box center [326, 307] width 532 height 41
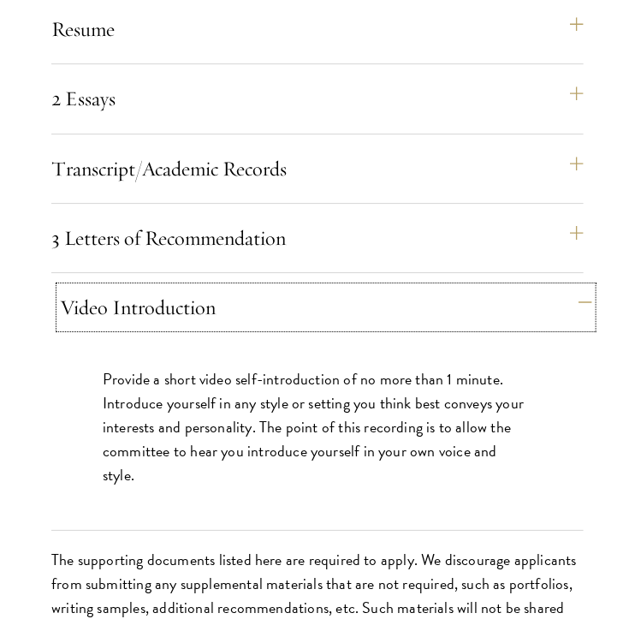
click at [579, 291] on button "Video Introduction" at bounding box center [326, 307] width 532 height 41
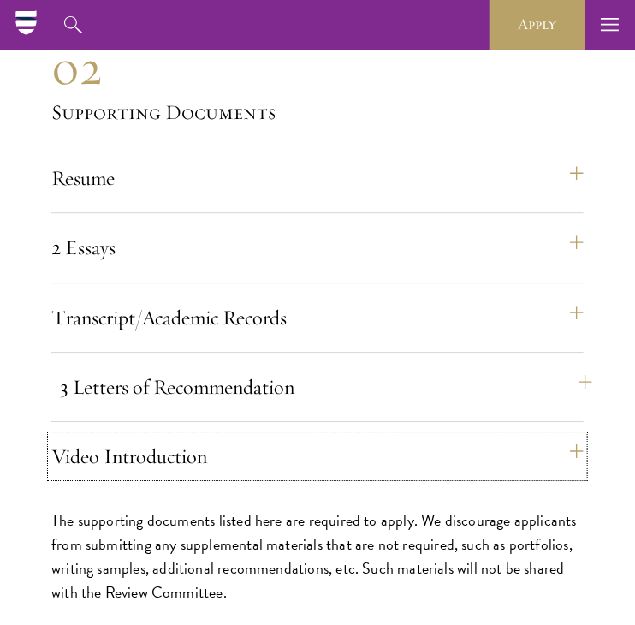
scroll to position [5832, 0]
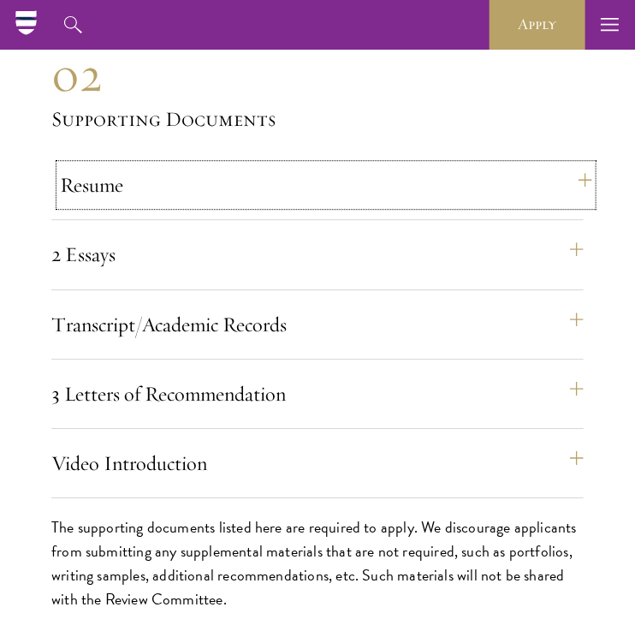
click at [576, 192] on button "Resume" at bounding box center [326, 184] width 532 height 41
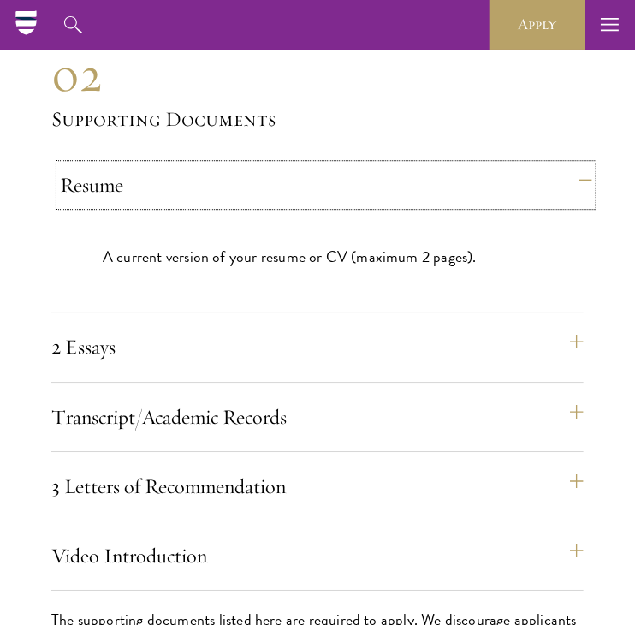
click at [576, 192] on button "Resume" at bounding box center [326, 184] width 532 height 41
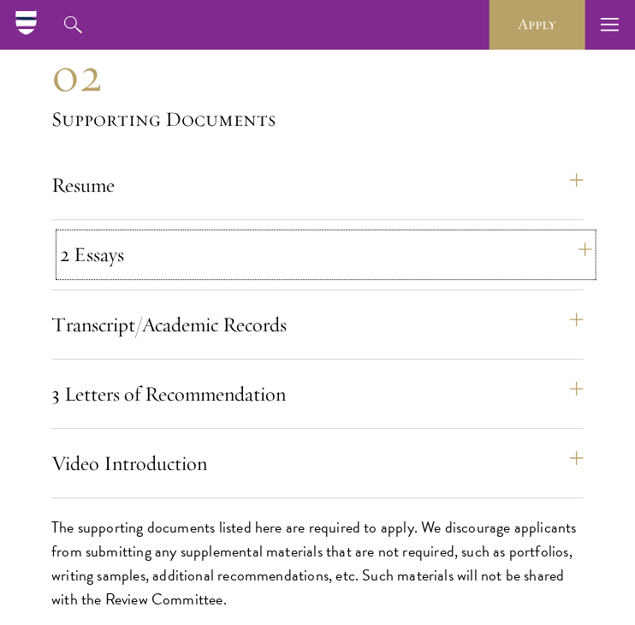
click at [570, 248] on button "2 Essays" at bounding box center [326, 254] width 532 height 41
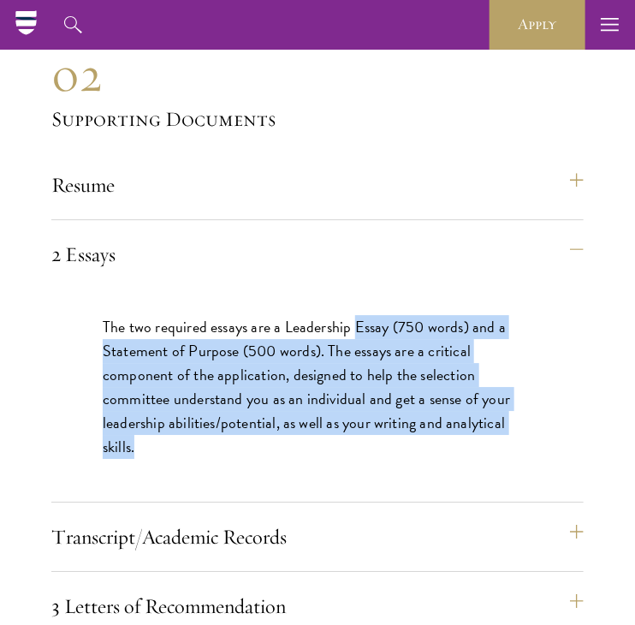
drag, startPoint x: 355, startPoint y: 298, endPoint x: 331, endPoint y: 454, distance: 158.4
click at [331, 454] on div "The two required essays are a Leadership Essay (750 words) and a Statement of P…" at bounding box center [317, 395] width 532 height 212
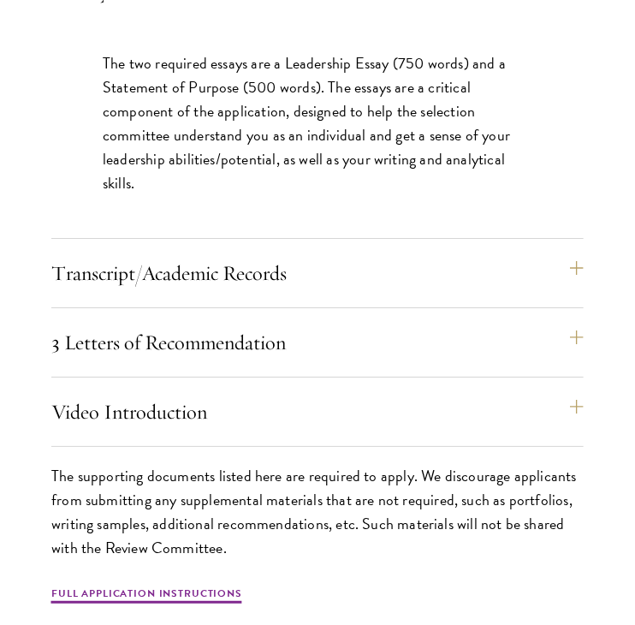
scroll to position [6097, 0]
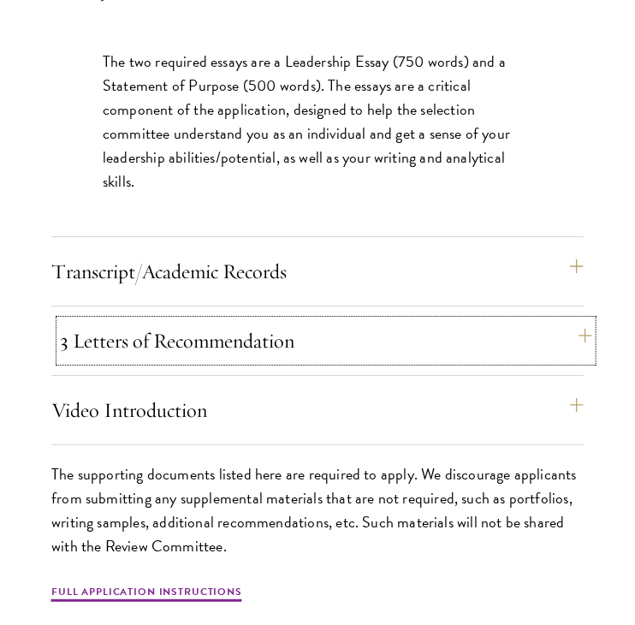
click at [576, 344] on button "3 Letters of Recommendation" at bounding box center [326, 340] width 532 height 41
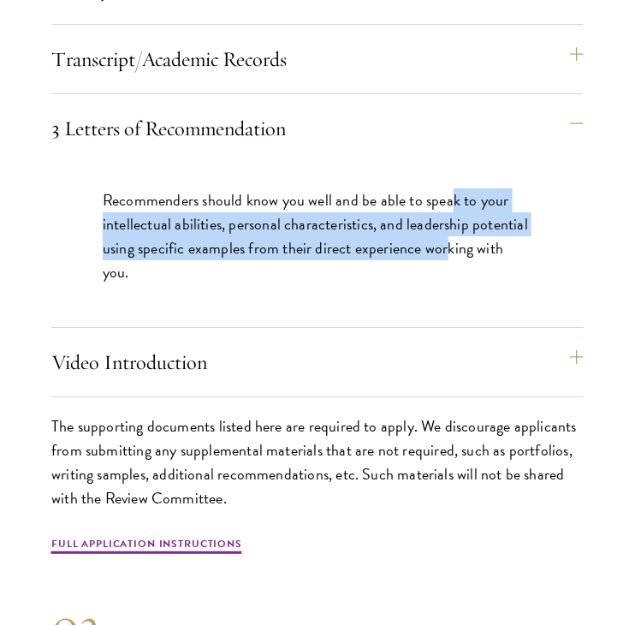
drag, startPoint x: 448, startPoint y: 157, endPoint x: 444, endPoint y: 265, distance: 107.9
click at [444, 265] on div "Recommenders should know you well and be able to speak to your intellectual abi…" at bounding box center [317, 245] width 532 height 164
click at [453, 191] on p "Recommenders should know you well and be able to speak to your intellectual abi…" at bounding box center [318, 236] width 430 height 96
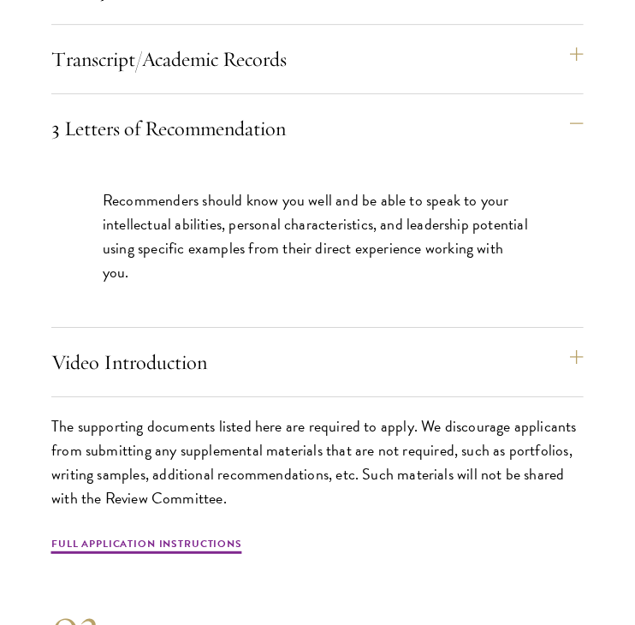
click at [453, 191] on p "Recommenders should know you well and be able to speak to your intellectual abi…" at bounding box center [318, 236] width 430 height 96
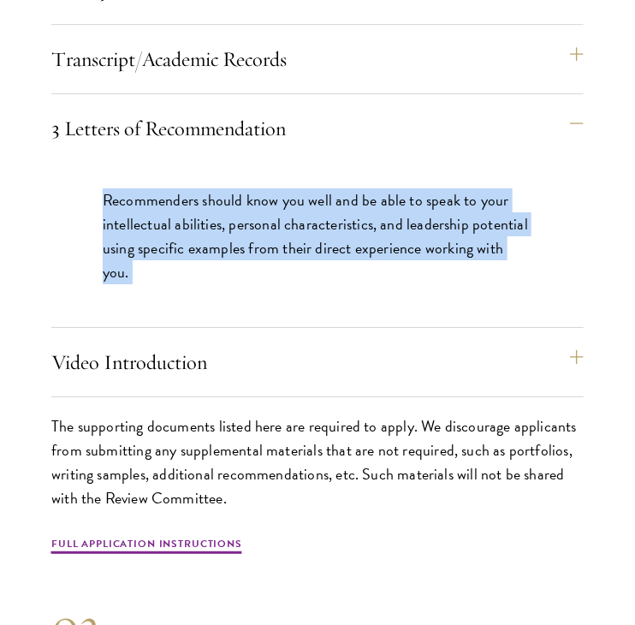
click at [453, 191] on p "Recommenders should know you well and be able to speak to your intellectual abi…" at bounding box center [318, 236] width 430 height 96
click at [442, 200] on p "Recommenders should know you well and be able to speak to your intellectual abi…" at bounding box center [318, 236] width 430 height 96
